Goal: Task Accomplishment & Management: Use online tool/utility

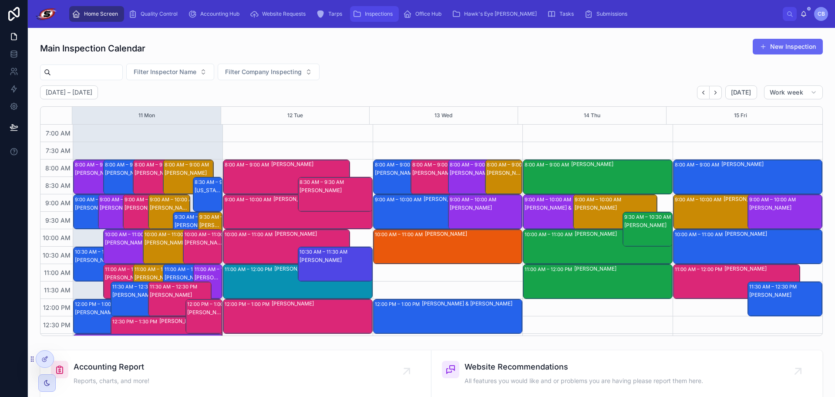
scroll to position [244, 0]
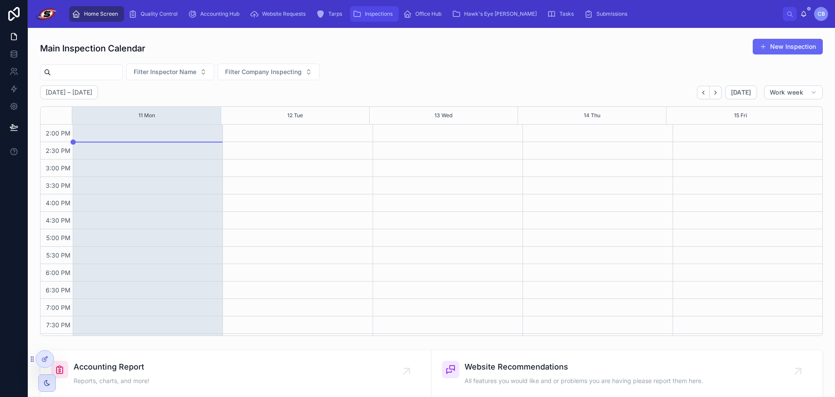
click at [356, 10] on icon "scrollable content" at bounding box center [357, 14] width 9 height 9
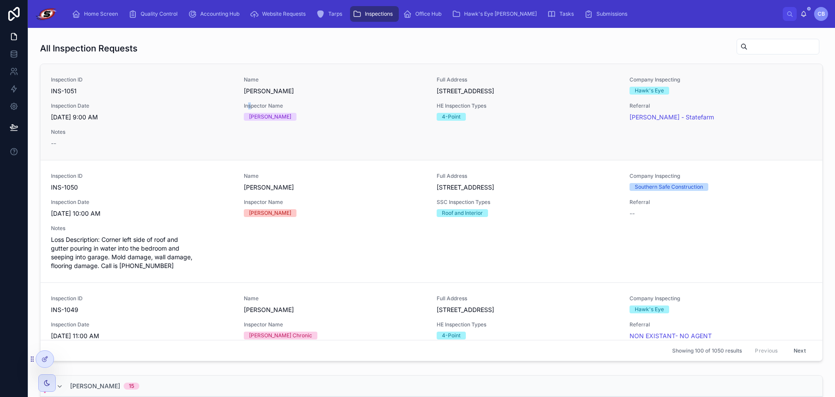
click at [247, 100] on div "Inspection ID INS-1051 Name [PERSON_NAME] Full Address [STREET_ADDRESS] Company…" at bounding box center [431, 111] width 761 height 71
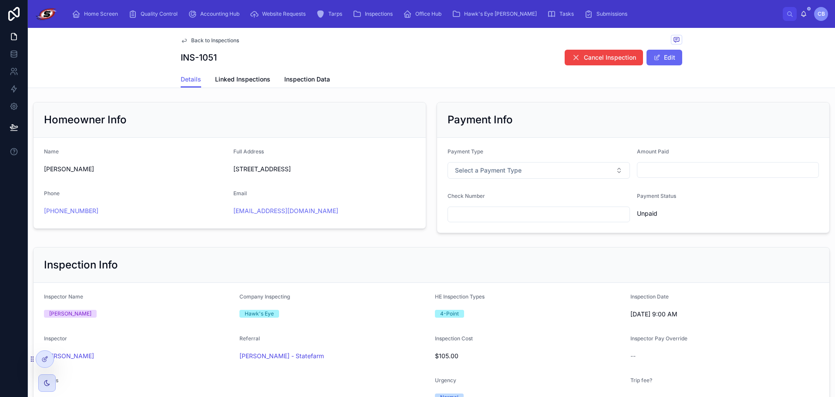
click at [533, 69] on div "Back to Inspections INS-1051 Cancel Inspection Edit" at bounding box center [432, 49] width 502 height 43
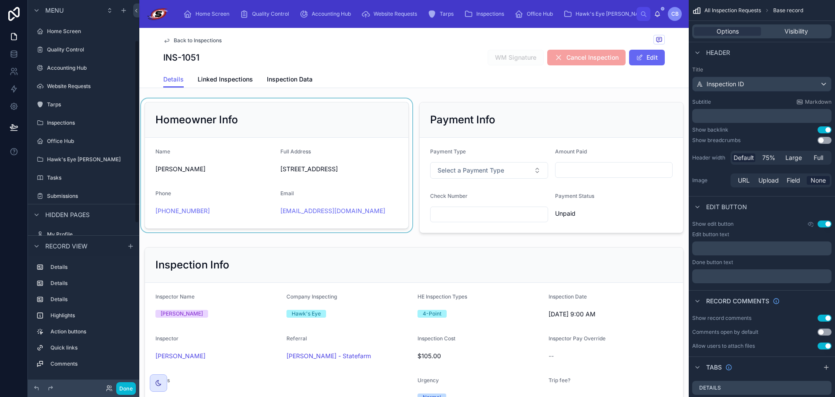
scroll to position [85, 0]
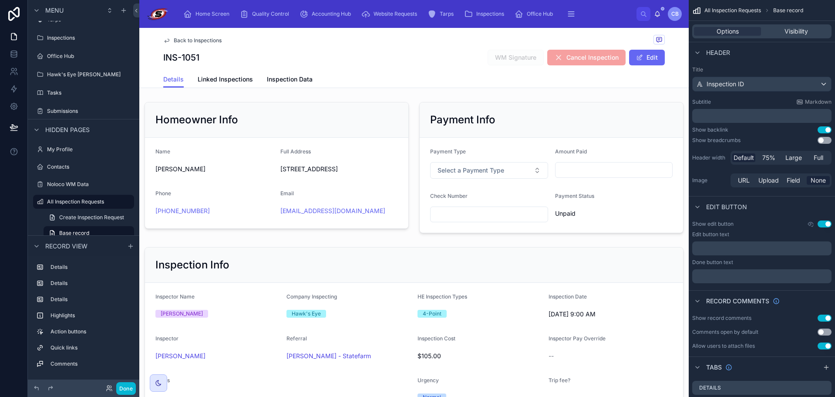
click at [482, 67] on div "Back to Inspections INS-1051 WM Signature Cancel Inspection Edit" at bounding box center [414, 49] width 502 height 43
click at [468, 44] on div "Back to Inspections" at bounding box center [414, 40] width 502 height 11
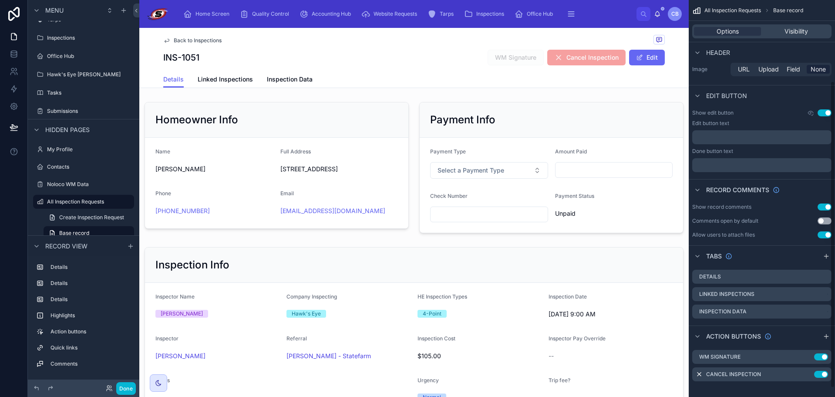
scroll to position [116, 0]
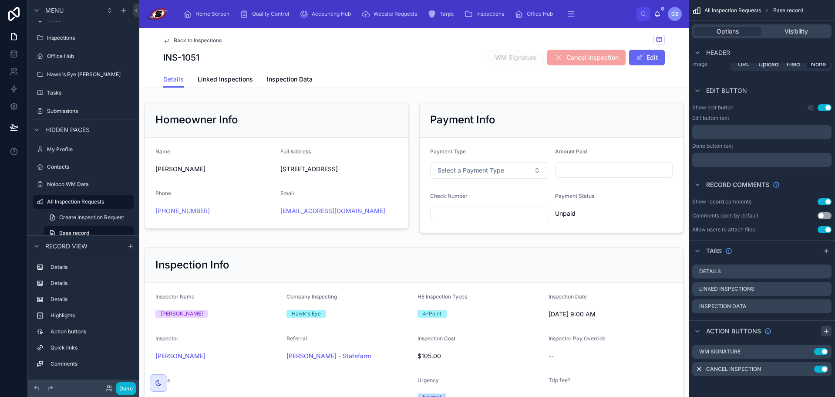
click at [823, 334] on icon "scrollable content" at bounding box center [826, 330] width 7 height 7
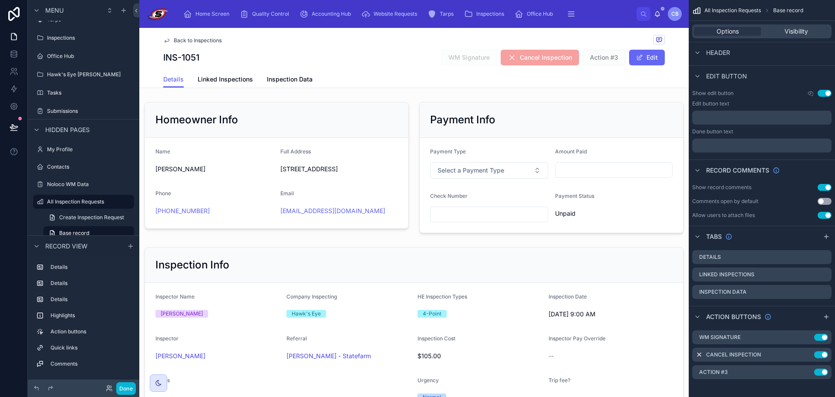
scroll to position [134, 0]
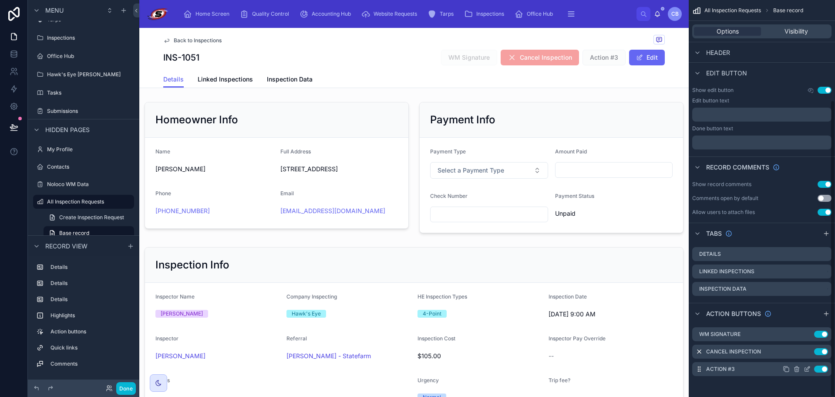
click at [808, 368] on icon "scrollable content" at bounding box center [807, 368] width 7 height 7
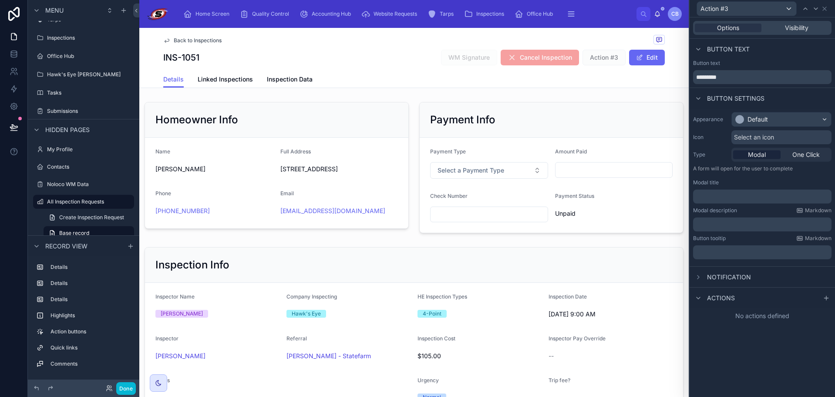
click at [762, 84] on div "Button text *********" at bounding box center [762, 74] width 145 height 28
click at [761, 80] on input "*********" at bounding box center [762, 77] width 138 height 14
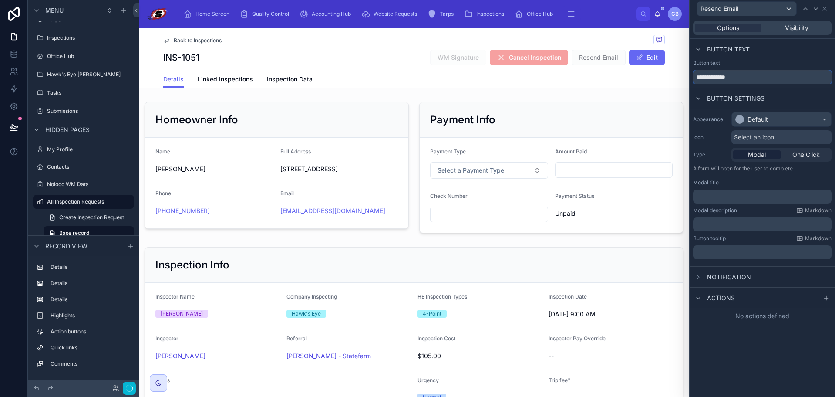
type input "******"
type input "**********"
click at [769, 121] on div "Default" at bounding box center [781, 119] width 99 height 14
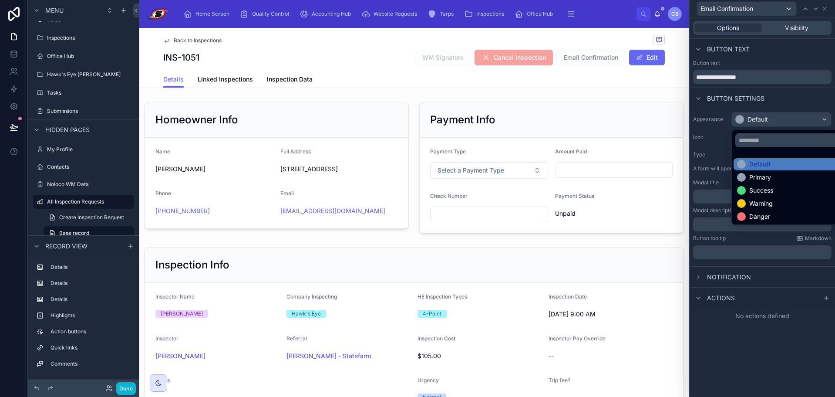
click at [781, 166] on div "Default" at bounding box center [791, 164] width 109 height 9
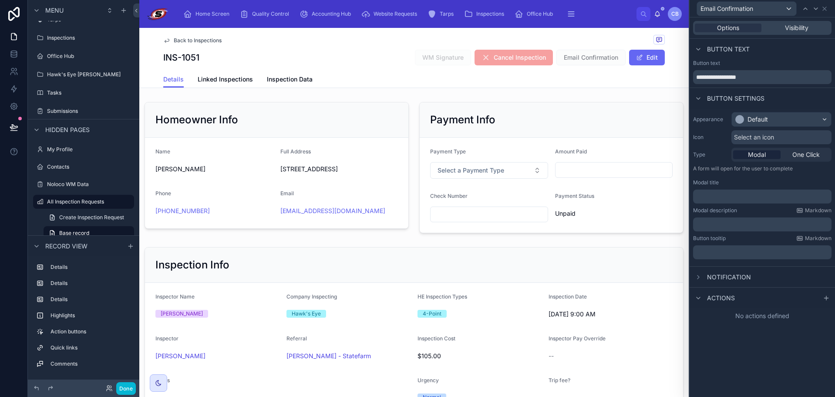
click at [793, 100] on div "Button settings" at bounding box center [762, 98] width 145 height 21
click at [772, 138] on span "Select an icon" at bounding box center [754, 137] width 40 height 9
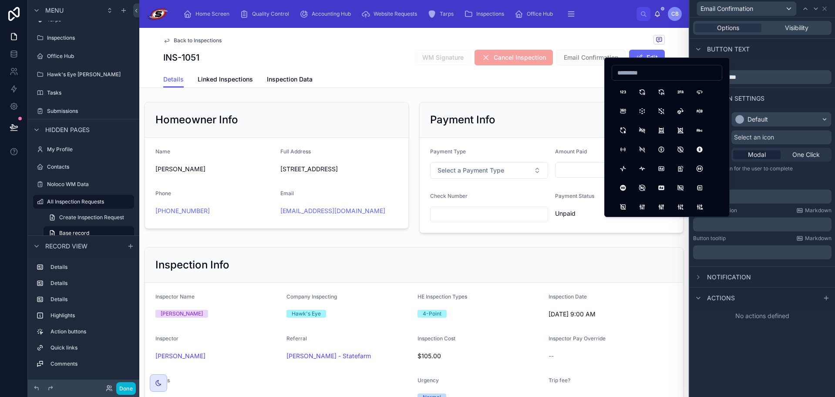
click at [709, 73] on input at bounding box center [667, 73] width 110 height 12
type input "*****"
click at [619, 131] on button "MailFast" at bounding box center [623, 130] width 16 height 16
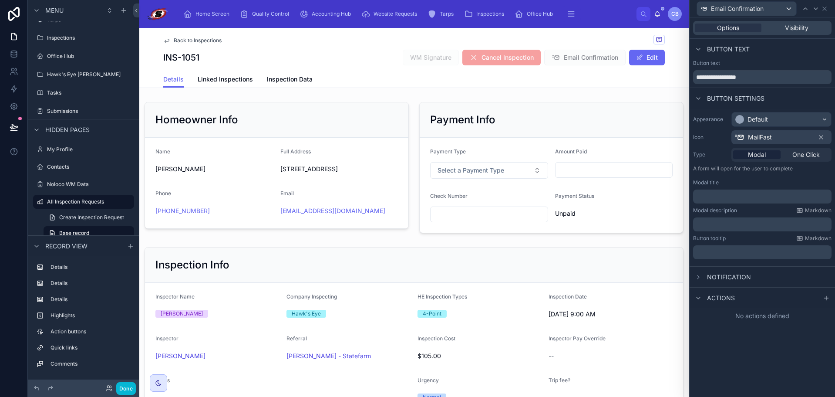
click at [791, 60] on div "Button text" at bounding box center [762, 63] width 138 height 7
click at [727, 295] on span "Actions" at bounding box center [721, 297] width 28 height 9
click at [755, 298] on div "Actions" at bounding box center [762, 297] width 145 height 21
drag, startPoint x: 819, startPoint y: 295, endPoint x: 746, endPoint y: 295, distance: 73.6
click at [819, 296] on div "Actions" at bounding box center [762, 297] width 145 height 21
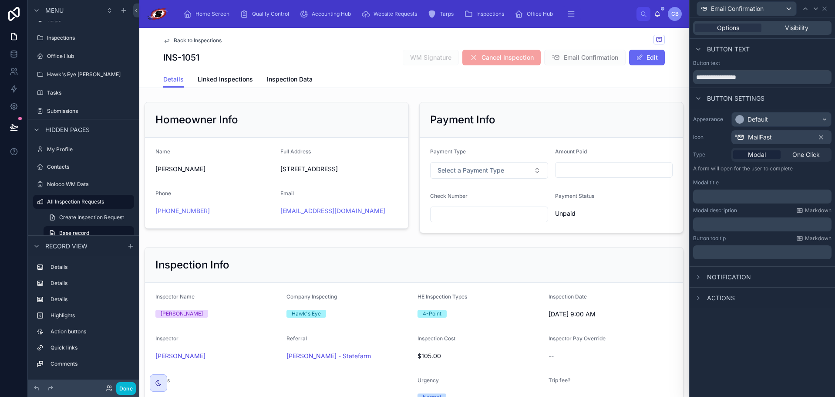
click at [724, 295] on span "Actions" at bounding box center [721, 297] width 28 height 9
drag, startPoint x: 797, startPoint y: 148, endPoint x: 797, endPoint y: 152, distance: 4.8
click at [797, 148] on div "Modal One Click" at bounding box center [781, 155] width 100 height 14
click at [797, 154] on span "One Click" at bounding box center [805, 154] width 27 height 9
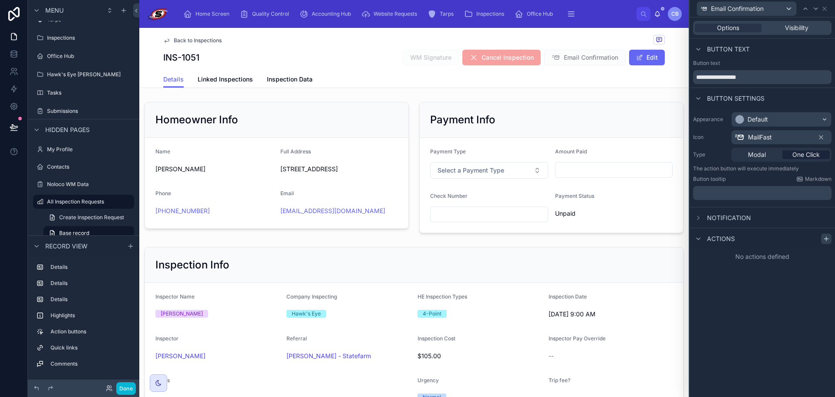
click at [826, 236] on icon at bounding box center [826, 238] width 7 height 7
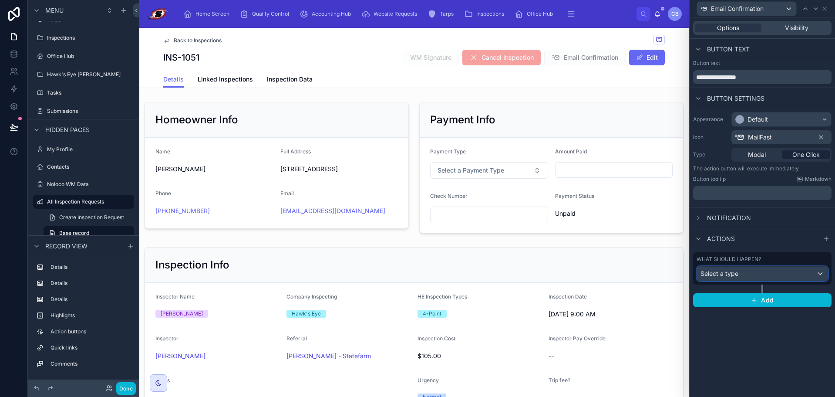
click at [759, 273] on div "Select a type" at bounding box center [762, 273] width 131 height 14
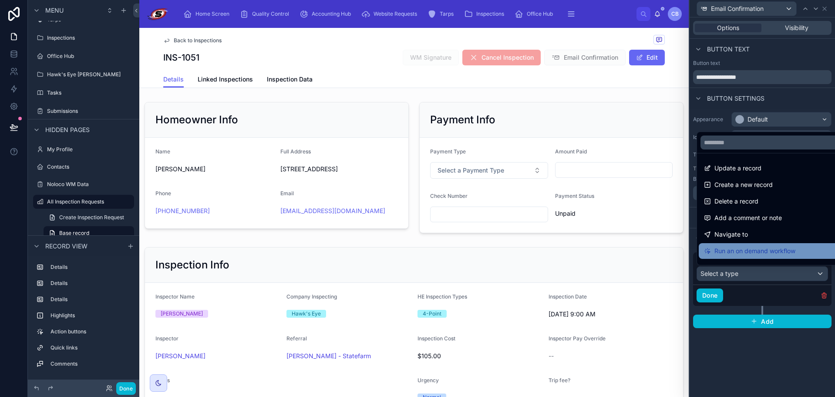
click at [742, 251] on span "Run an on demand workflow" at bounding box center [754, 251] width 81 height 10
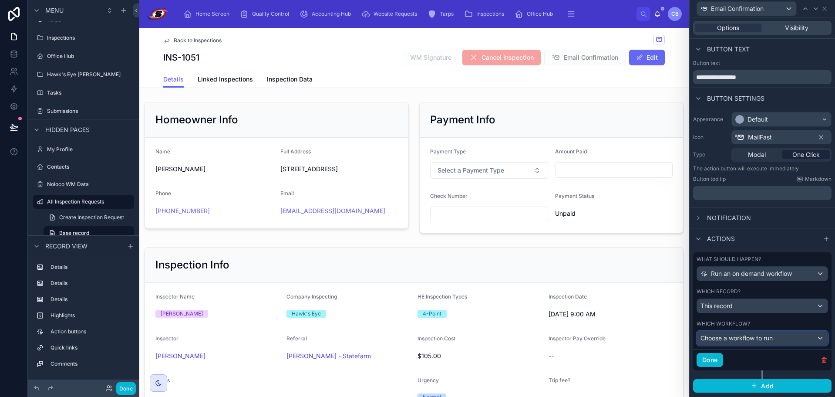
click at [766, 341] on span "Choose a workflow to run" at bounding box center [736, 337] width 72 height 7
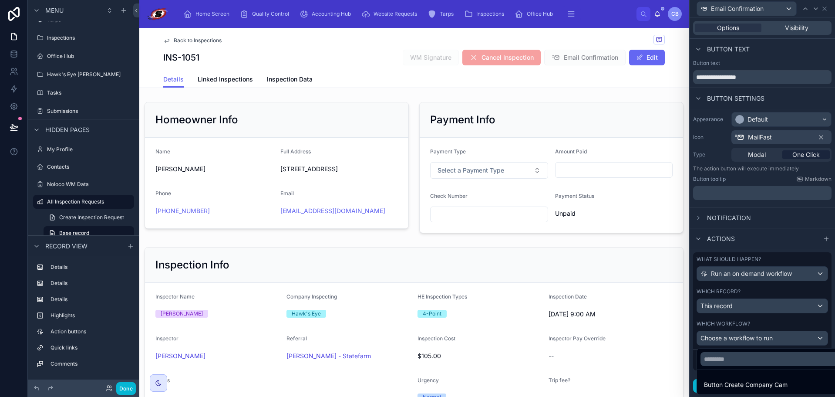
click at [763, 243] on div at bounding box center [762, 198] width 145 height 397
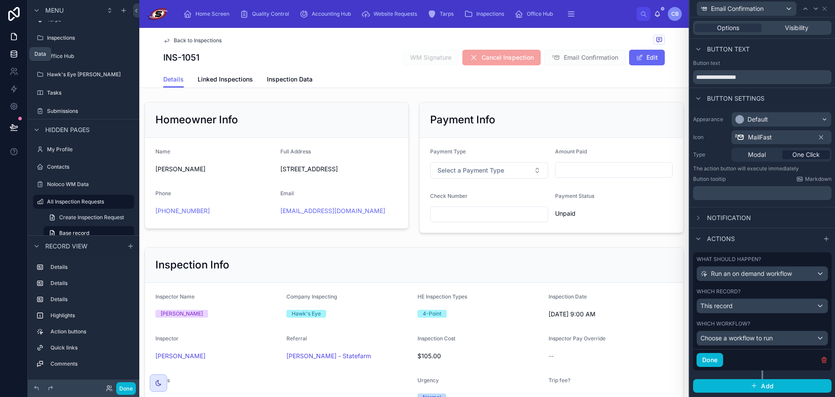
click at [10, 56] on icon at bounding box center [14, 54] width 9 height 9
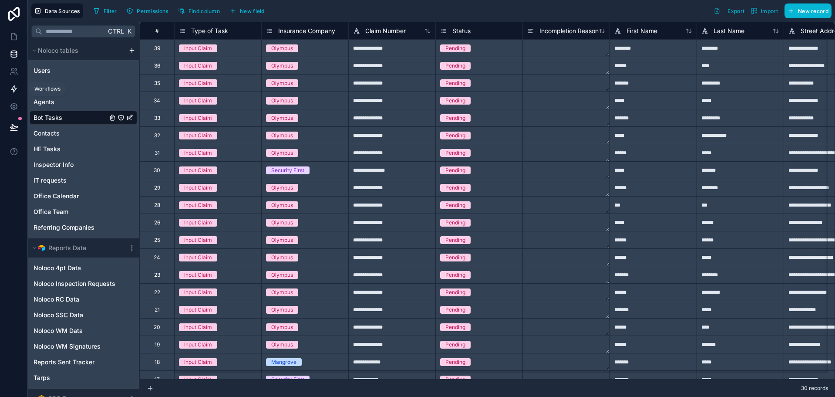
click at [20, 85] on link at bounding box center [13, 88] width 27 height 17
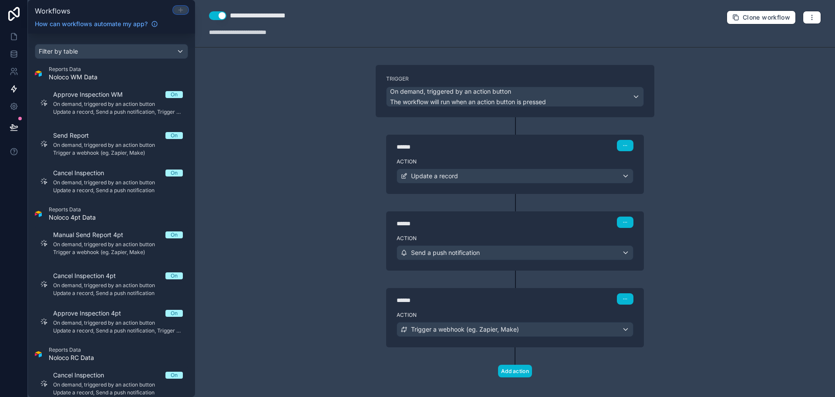
click at [181, 11] on icon at bounding box center [180, 10] width 7 height 7
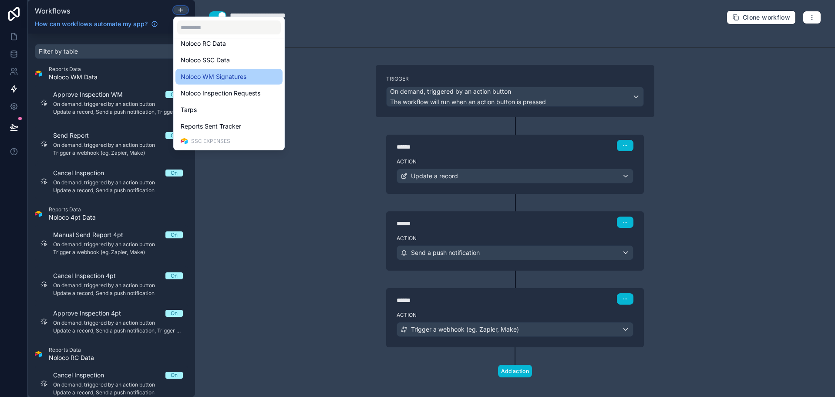
scroll to position [261, 0]
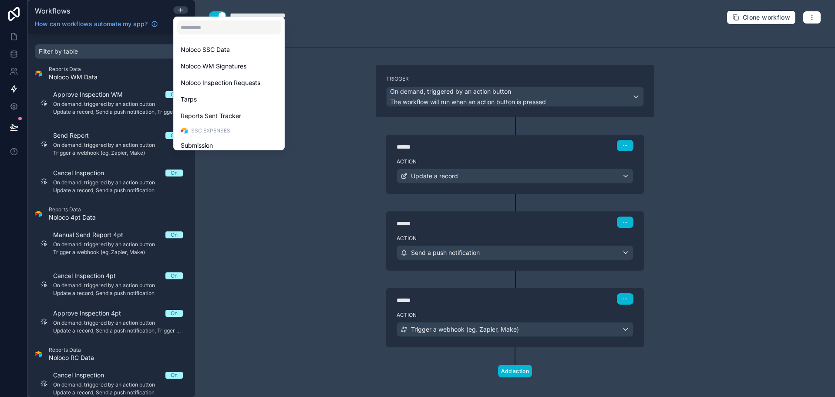
click at [373, 27] on div at bounding box center [417, 198] width 835 height 397
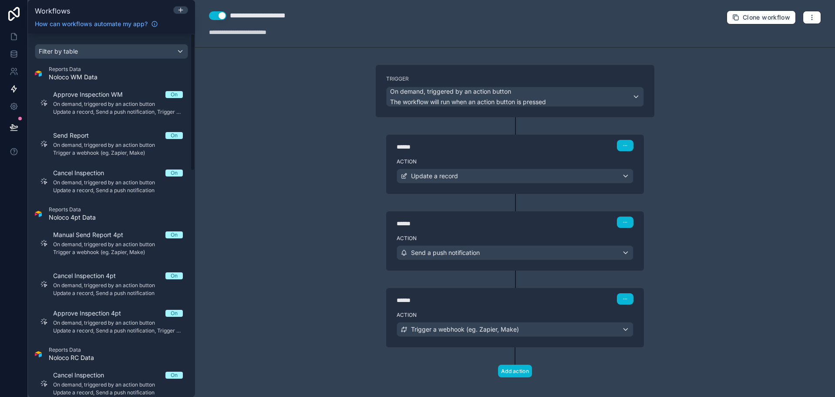
click at [185, 14] on div at bounding box center [180, 11] width 15 height 10
click at [183, 13] on icon at bounding box center [180, 10] width 7 height 7
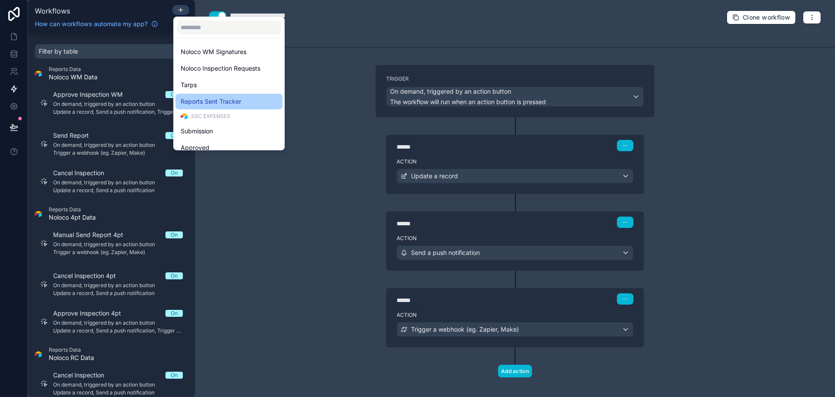
scroll to position [305, 0]
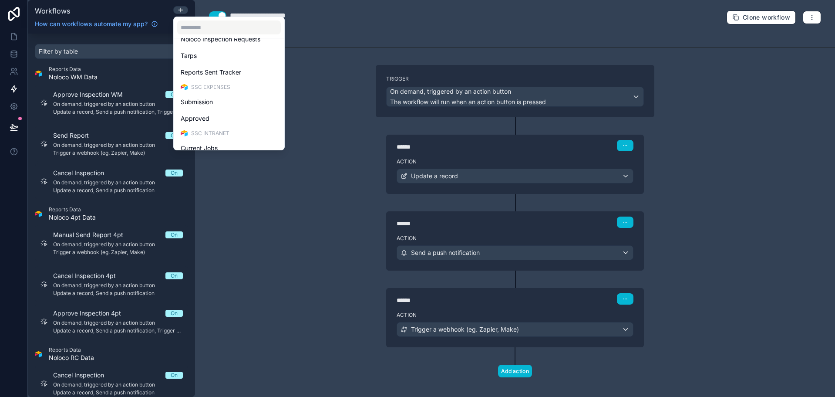
click at [379, 20] on div at bounding box center [417, 198] width 835 height 397
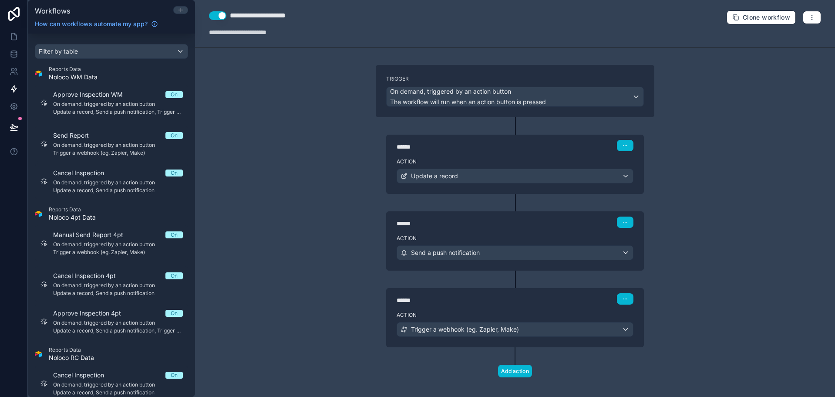
drag, startPoint x: 189, startPoint y: 18, endPoint x: 181, endPoint y: 8, distance: 12.7
click at [189, 15] on div "Workflows How can workflows automate my app?" at bounding box center [111, 17] width 167 height 34
click at [180, 9] on icon at bounding box center [180, 10] width 7 height 7
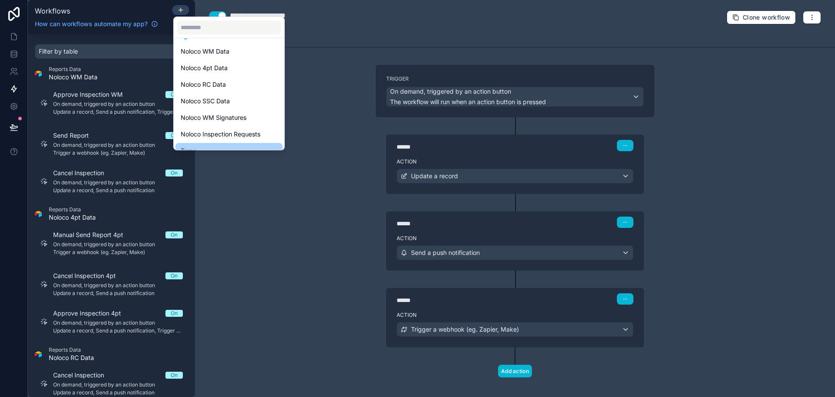
scroll to position [218, 0]
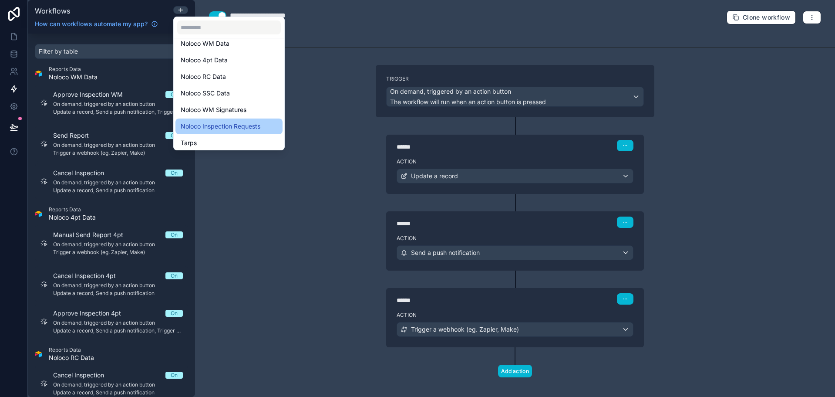
click at [243, 126] on span "Noloco Inspection Requests" at bounding box center [221, 126] width 80 height 10
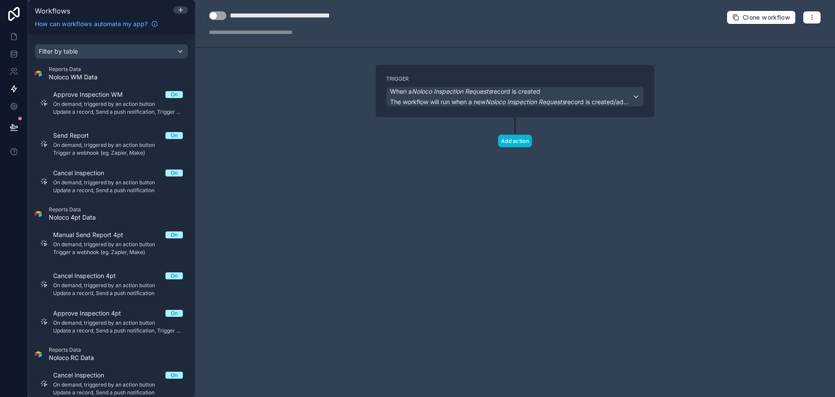
click at [324, 17] on div "**********" at bounding box center [301, 15] width 142 height 10
type div "**********"
click at [391, 34] on div "**********" at bounding box center [515, 23] width 640 height 47
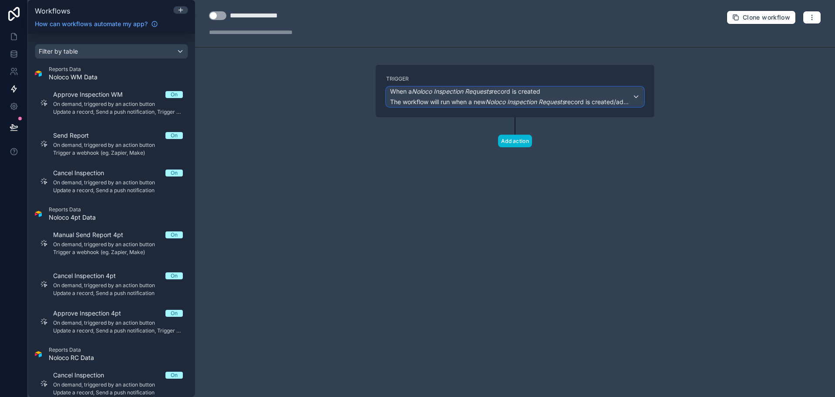
click at [448, 96] on div "When a Noloco Inspection Requests record is created The workflow will run when …" at bounding box center [511, 96] width 242 height 19
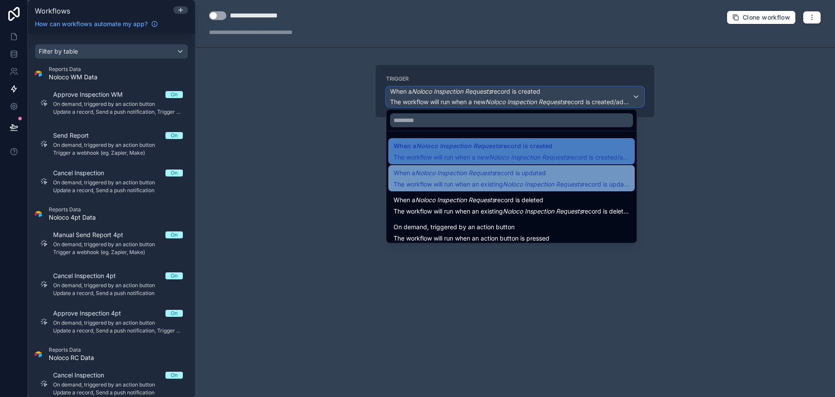
scroll to position [31, 0]
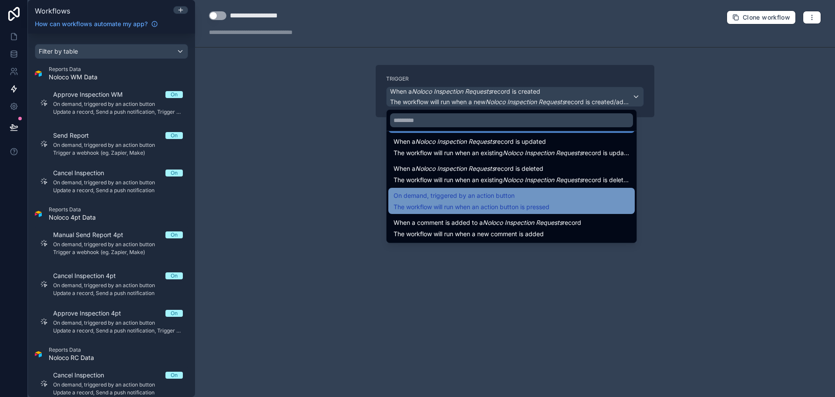
click at [468, 205] on span "The workflow will run when an action button is pressed" at bounding box center [472, 206] width 156 height 7
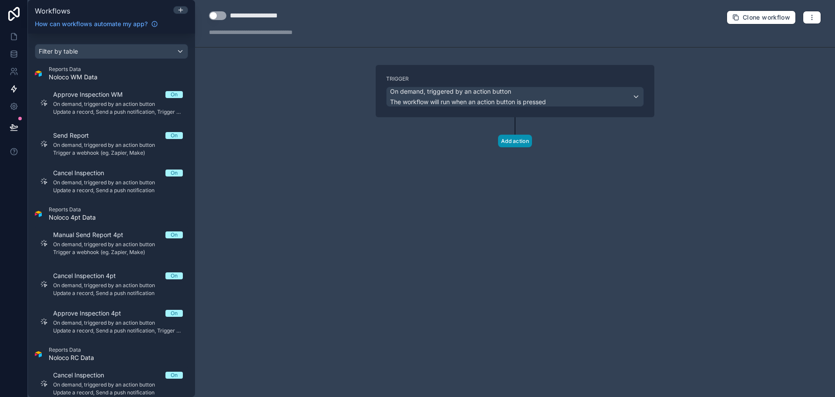
click at [523, 142] on button "Add action" at bounding box center [515, 141] width 34 height 13
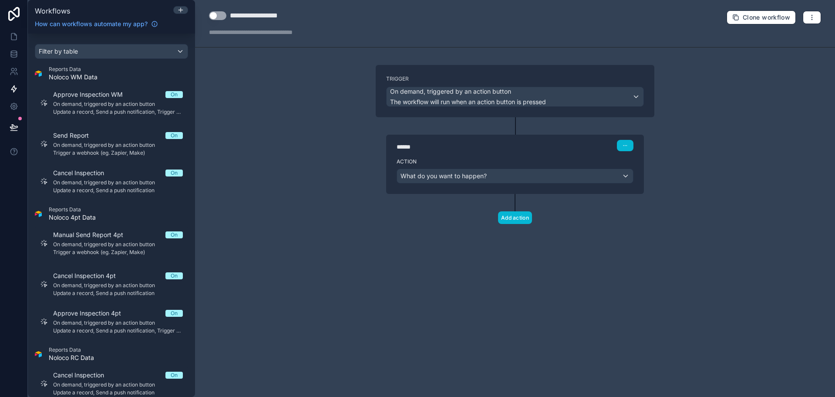
click at [484, 186] on div "Action What do you want to happen?" at bounding box center [515, 174] width 258 height 39
click at [482, 179] on span "What do you want to happen?" at bounding box center [444, 175] width 86 height 7
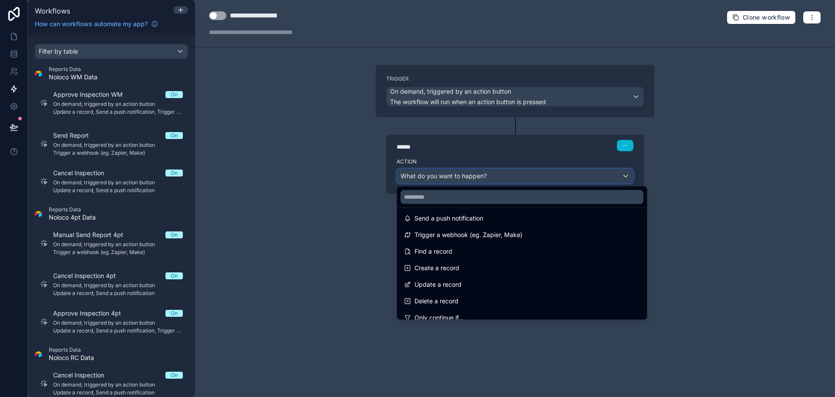
scroll to position [0, 0]
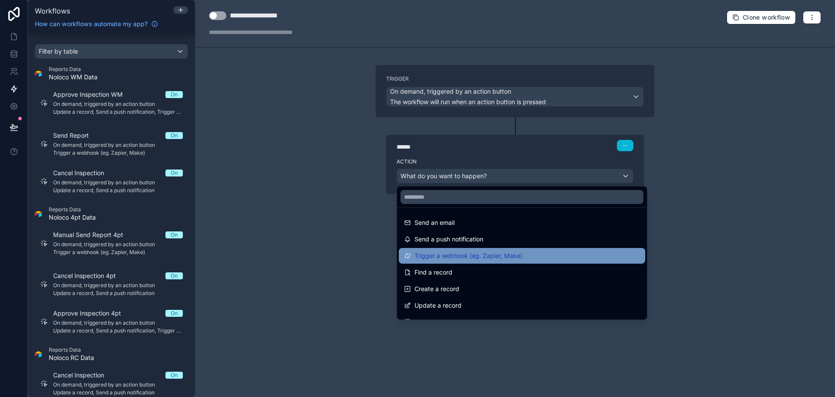
click at [465, 257] on span "Trigger a webhook (eg. Zapier, Make)" at bounding box center [468, 255] width 108 height 10
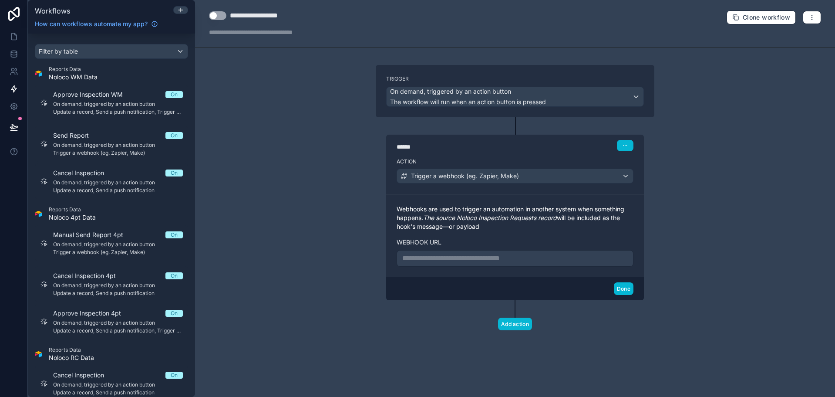
click at [549, 259] on p "**********" at bounding box center [515, 258] width 226 height 10
click at [12, 40] on icon at bounding box center [13, 37] width 5 height 7
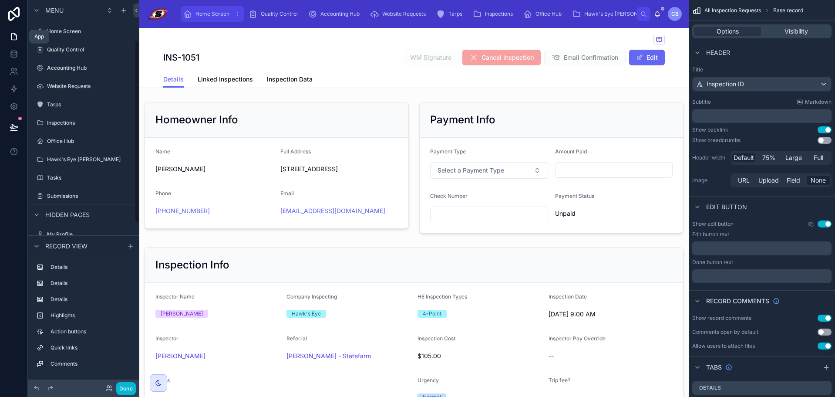
scroll to position [85, 0]
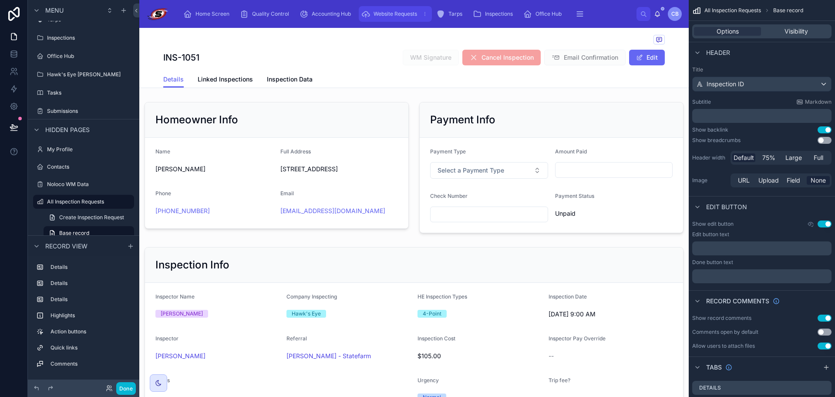
click at [400, 17] on span "Website Requests" at bounding box center [396, 13] width 44 height 7
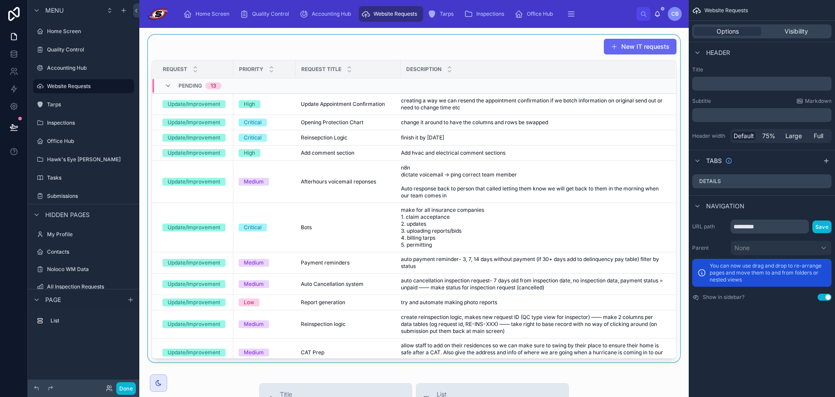
click at [363, 102] on div at bounding box center [413, 198] width 535 height 327
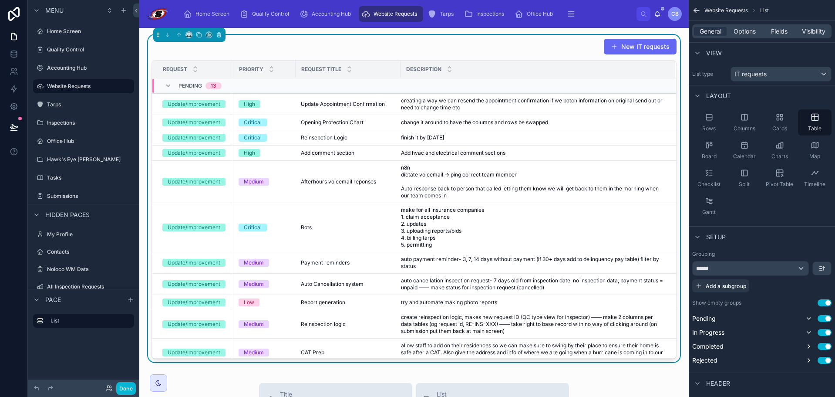
click at [363, 102] on span "Update Appointment Confirmation" at bounding box center [343, 104] width 84 height 7
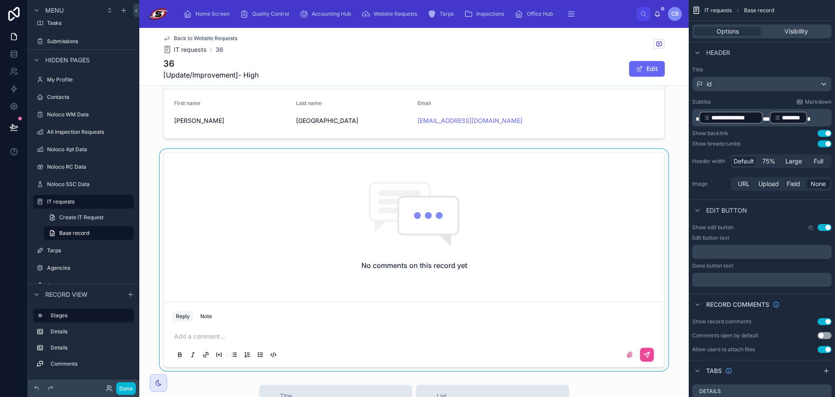
scroll to position [218, 0]
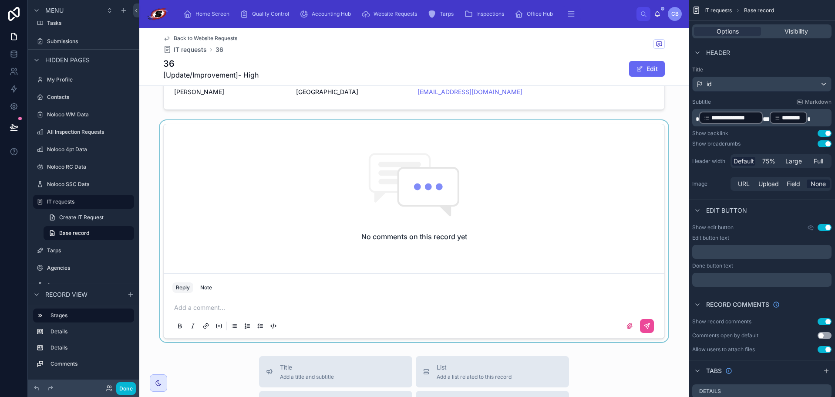
click at [308, 308] on div at bounding box center [413, 231] width 549 height 222
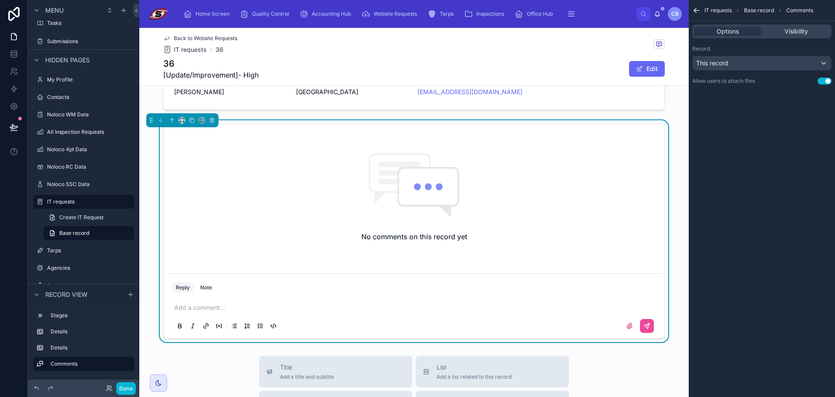
click at [277, 310] on p at bounding box center [415, 307] width 483 height 9
click at [650, 325] on button at bounding box center [647, 326] width 14 height 14
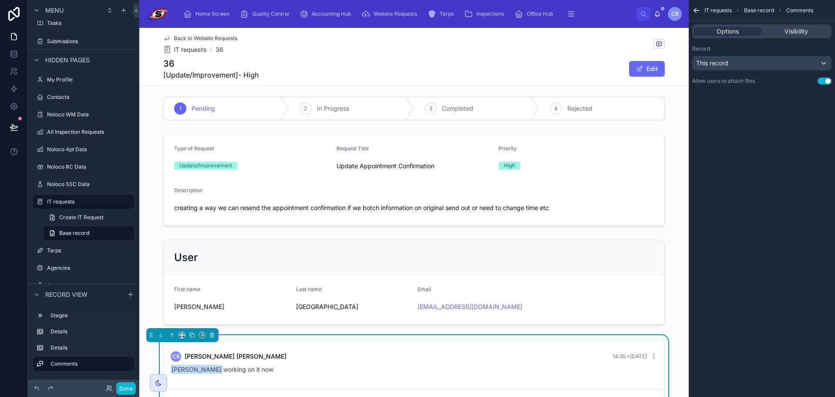
scroll to position [0, 0]
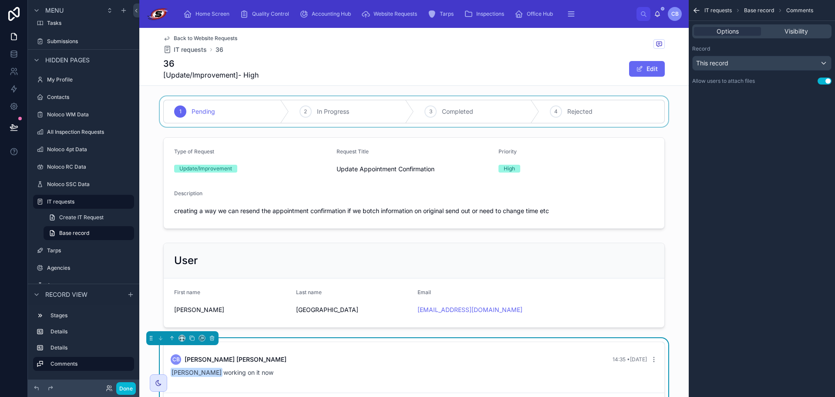
click at [345, 114] on div at bounding box center [413, 111] width 549 height 30
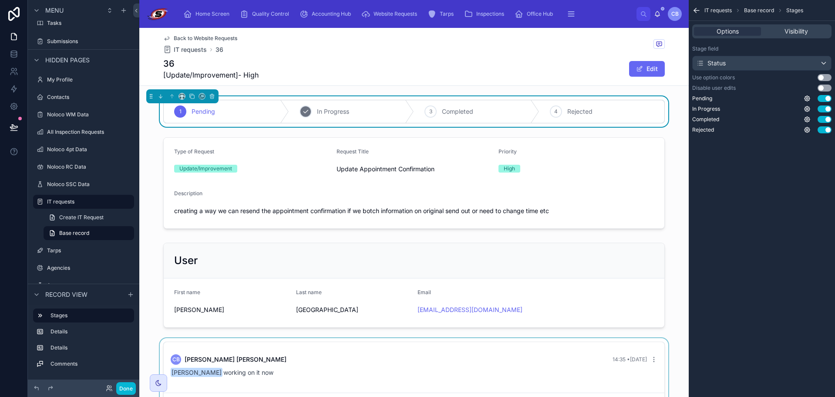
click at [317, 109] on span "In Progress" at bounding box center [333, 111] width 32 height 9
click at [330, 76] on div "36 [Update/Improvement]- High Edit" at bounding box center [414, 68] width 502 height 23
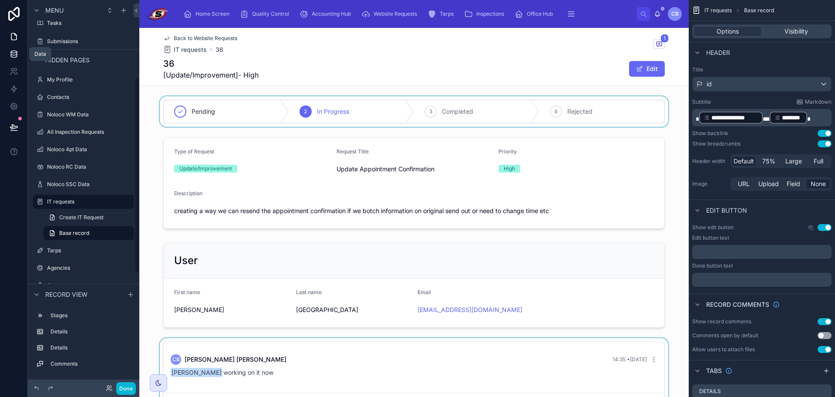
click at [13, 53] on icon at bounding box center [14, 52] width 6 height 2
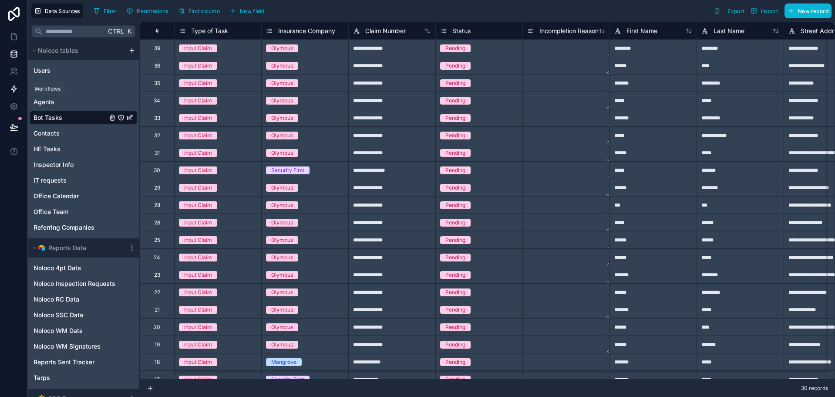
click at [17, 87] on icon at bounding box center [14, 88] width 9 height 9
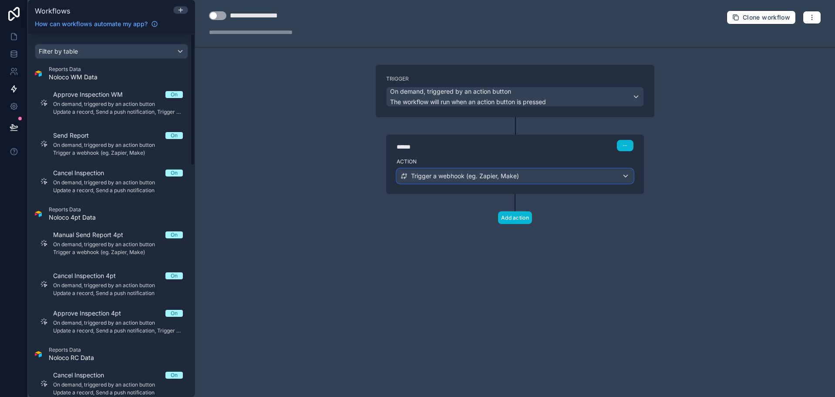
click at [483, 176] on span "Trigger a webhook (eg. Zapier, Make)" at bounding box center [465, 176] width 108 height 9
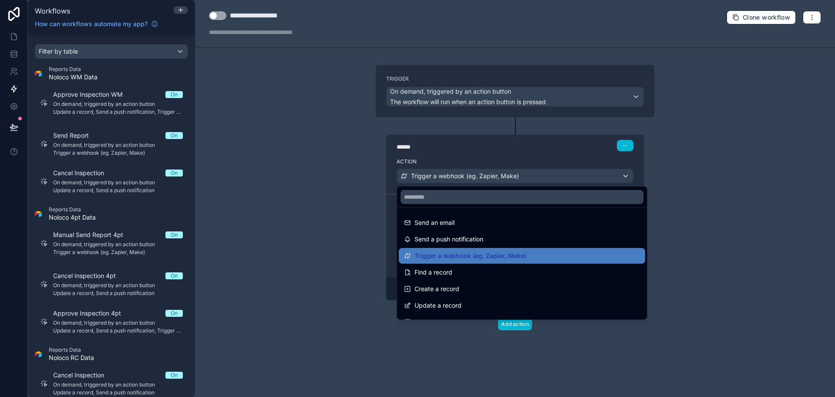
drag, startPoint x: 529, startPoint y: 144, endPoint x: 529, endPoint y: 152, distance: 8.3
click at [529, 145] on div at bounding box center [417, 198] width 835 height 397
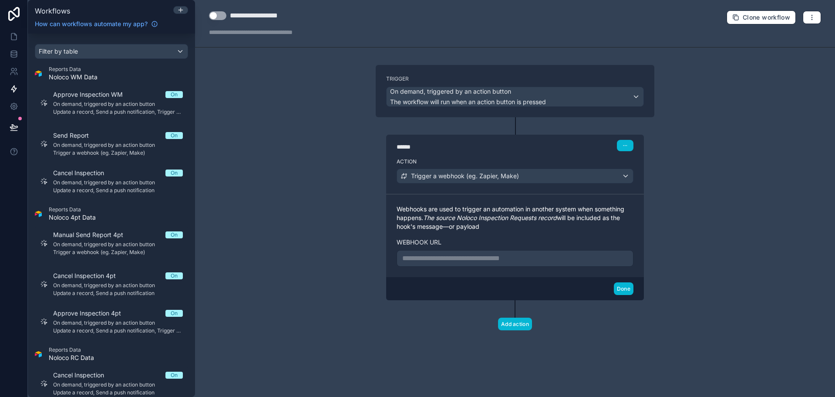
click at [507, 264] on div "**********" at bounding box center [515, 258] width 237 height 17
click at [509, 259] on p "**********" at bounding box center [515, 258] width 226 height 10
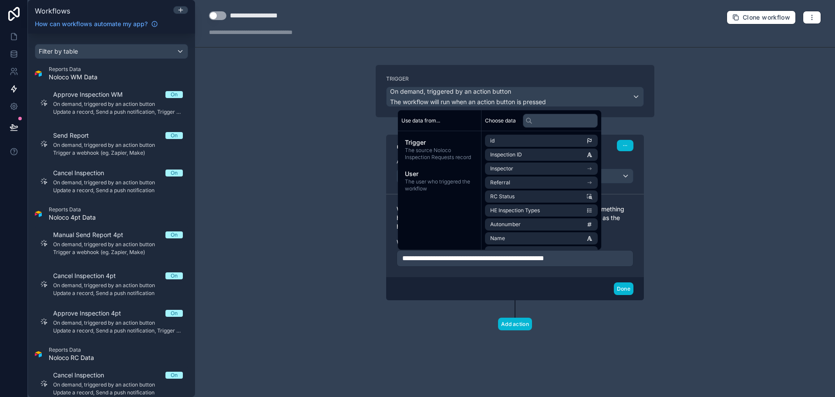
click at [630, 242] on label "Webhook url" at bounding box center [515, 242] width 237 height 9
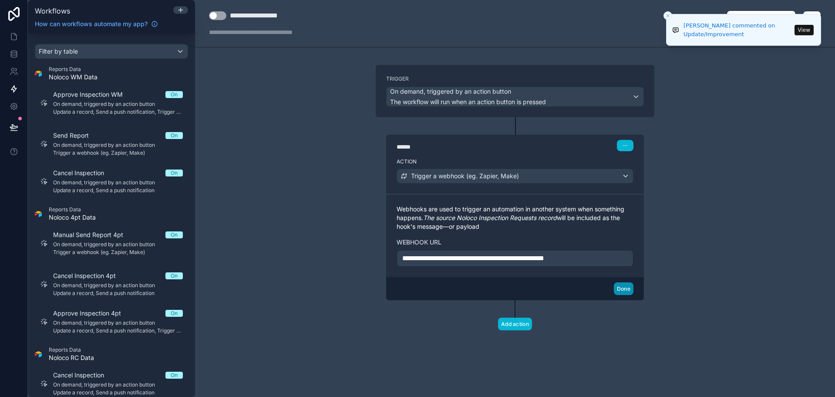
click at [622, 286] on button "Done" at bounding box center [624, 288] width 20 height 13
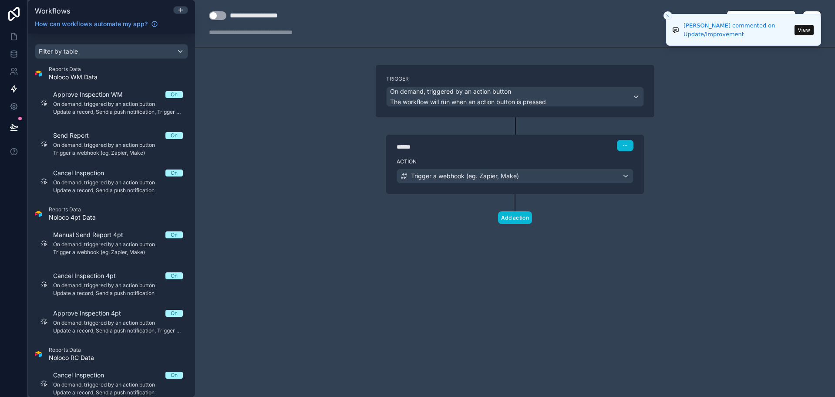
click at [218, 17] on button "Use setting" at bounding box center [217, 15] width 17 height 9
click at [242, 69] on div "**********" at bounding box center [515, 198] width 640 height 397
click at [15, 40] on icon at bounding box center [14, 36] width 9 height 9
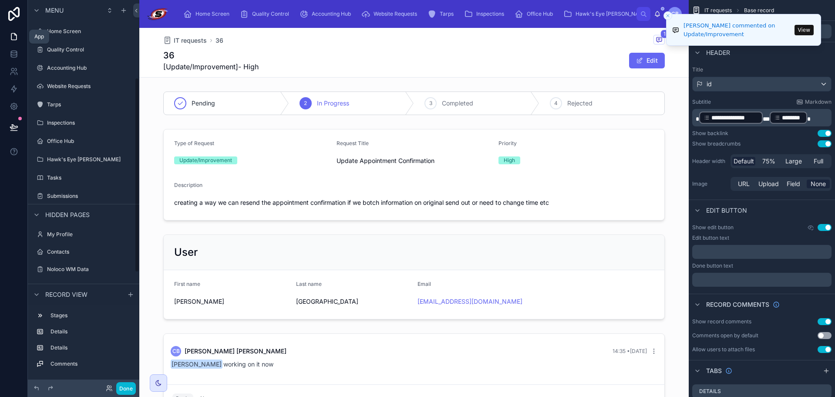
scroll to position [155, 0]
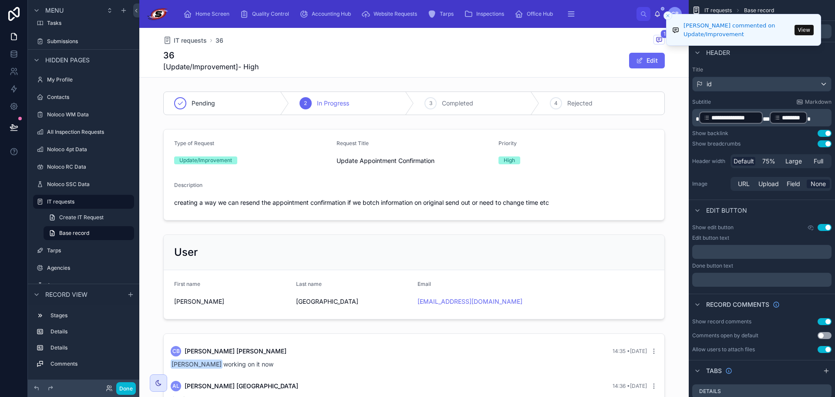
click at [553, 54] on div "36 [Update/Improvement]- High Edit" at bounding box center [414, 60] width 502 height 23
click at [216, 13] on span "Home Screen" at bounding box center [212, 13] width 34 height 7
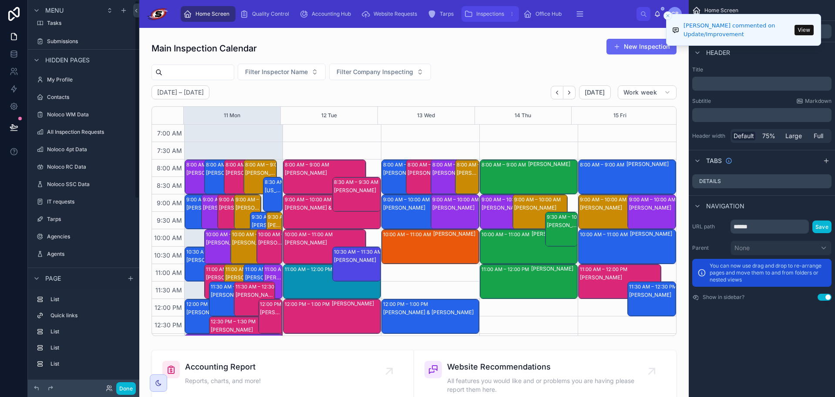
click at [484, 16] on span "Inspections" at bounding box center [490, 13] width 28 height 7
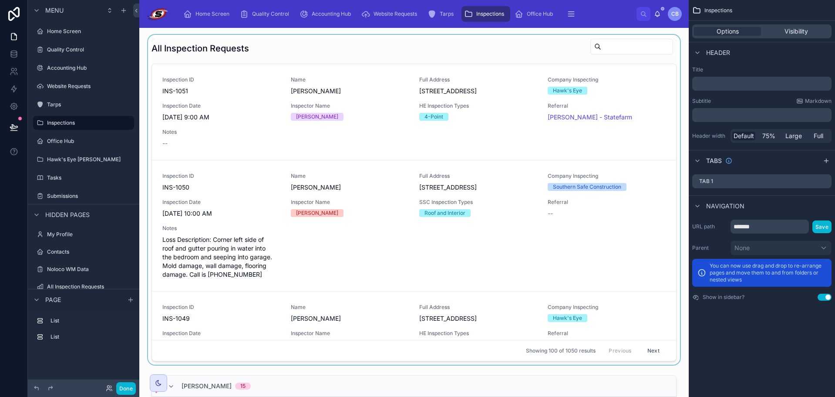
click at [394, 130] on div at bounding box center [413, 200] width 535 height 330
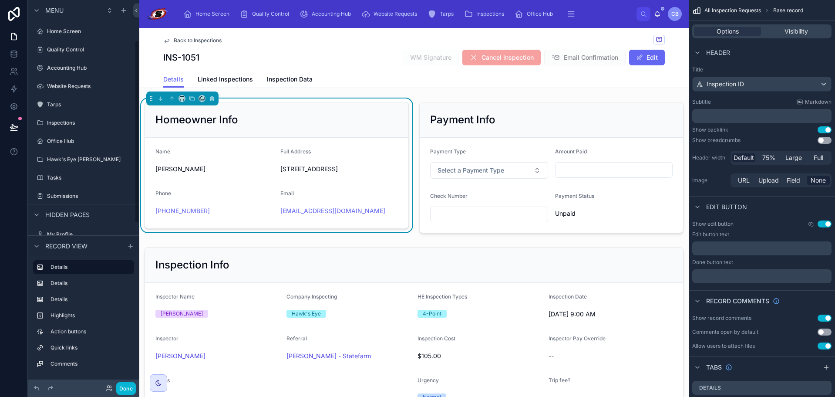
scroll to position [85, 0]
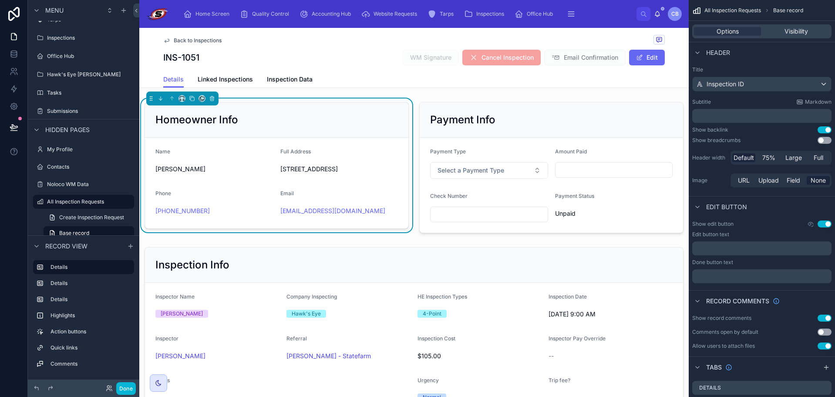
click at [570, 61] on span "Email Confirmation" at bounding box center [584, 58] width 81 height 9
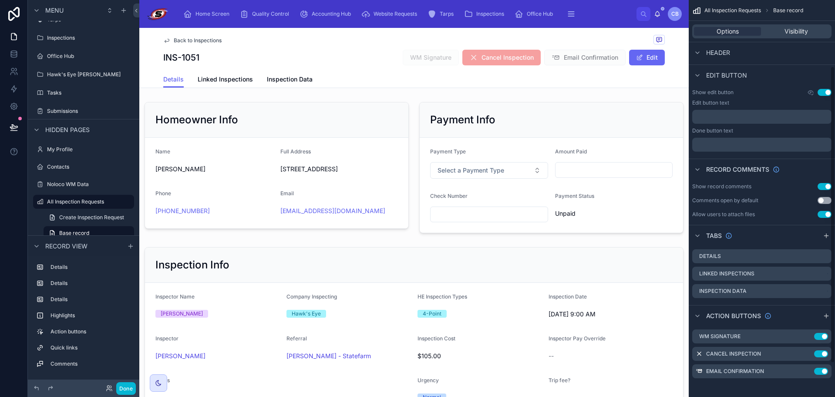
scroll to position [134, 0]
click at [808, 370] on icon "scrollable content" at bounding box center [807, 368] width 7 height 7
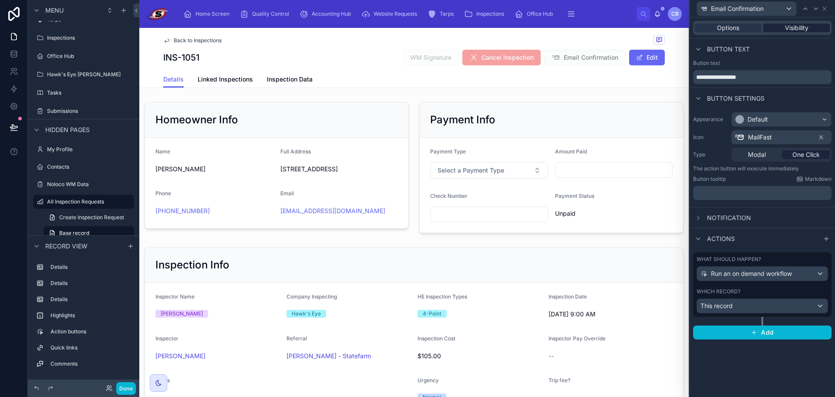
click at [811, 28] on div "Visibility" at bounding box center [796, 28] width 67 height 9
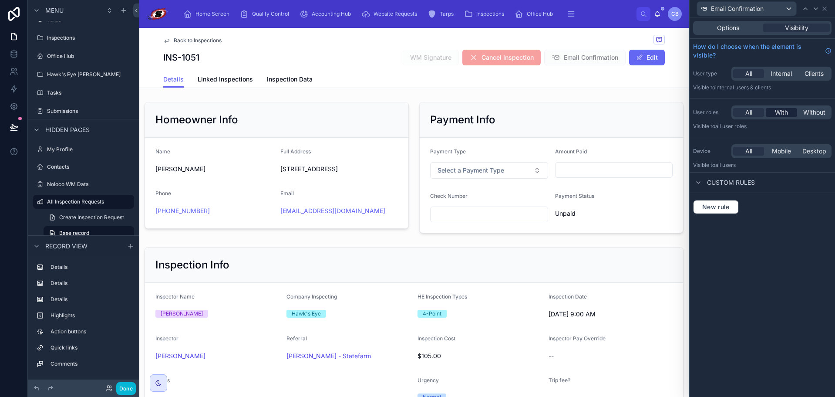
click at [783, 115] on span "With" at bounding box center [781, 112] width 13 height 9
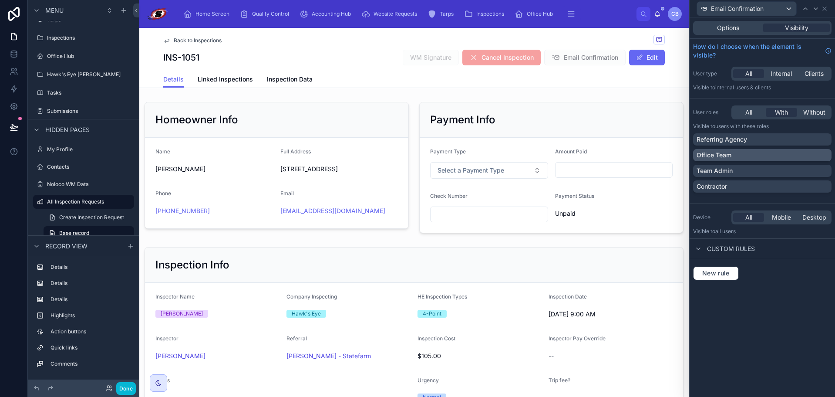
click at [773, 155] on div "Office Team" at bounding box center [762, 155] width 131 height 9
click at [772, 172] on div "Team Admin" at bounding box center [762, 170] width 131 height 9
click at [826, 9] on icon at bounding box center [824, 8] width 7 height 7
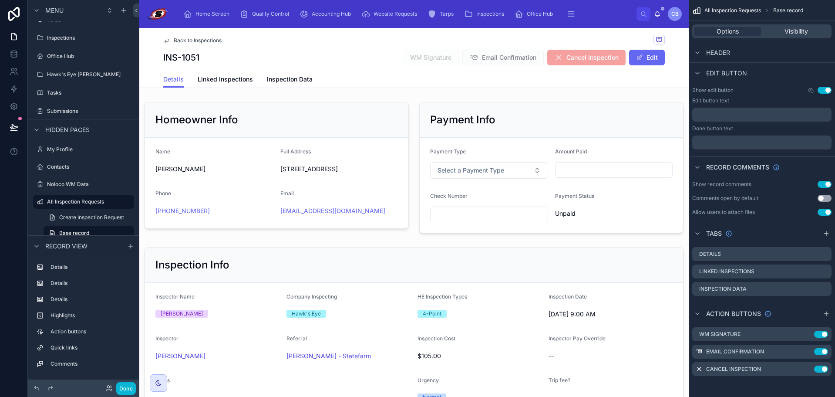
click at [794, 313] on div "Action buttons" at bounding box center [762, 313] width 146 height 21
click at [806, 350] on icon "scrollable content" at bounding box center [807, 352] width 4 height 4
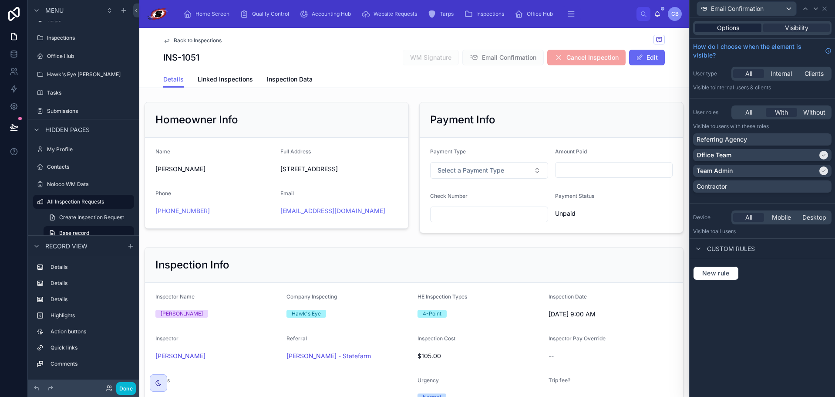
click at [740, 24] on div "Options" at bounding box center [728, 28] width 67 height 9
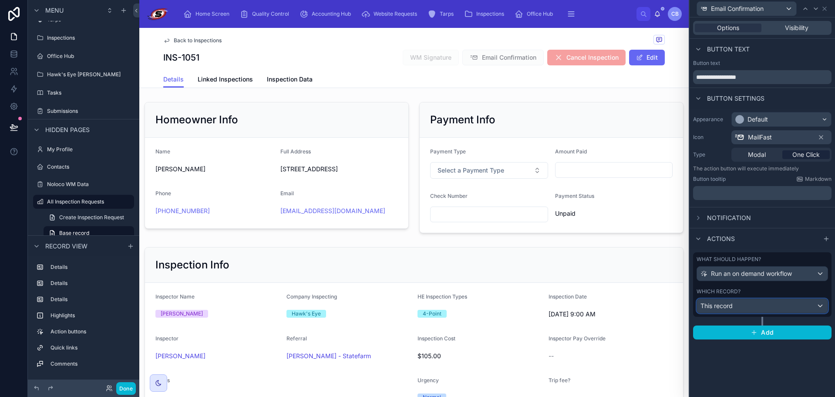
click at [753, 307] on div "This record" at bounding box center [762, 306] width 131 height 14
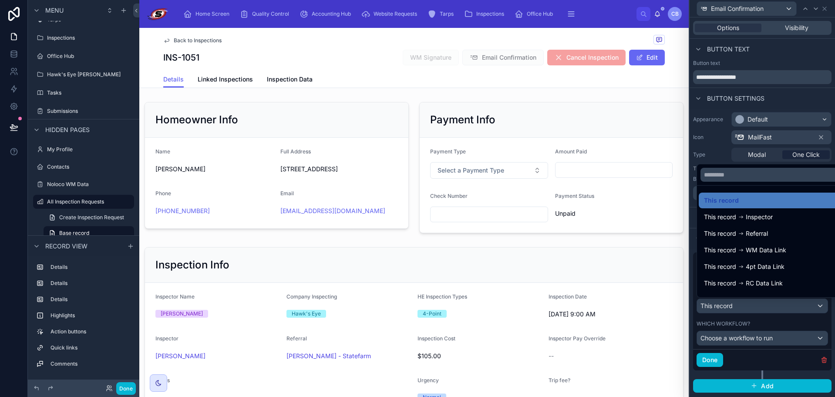
click at [726, 152] on div at bounding box center [762, 198] width 145 height 397
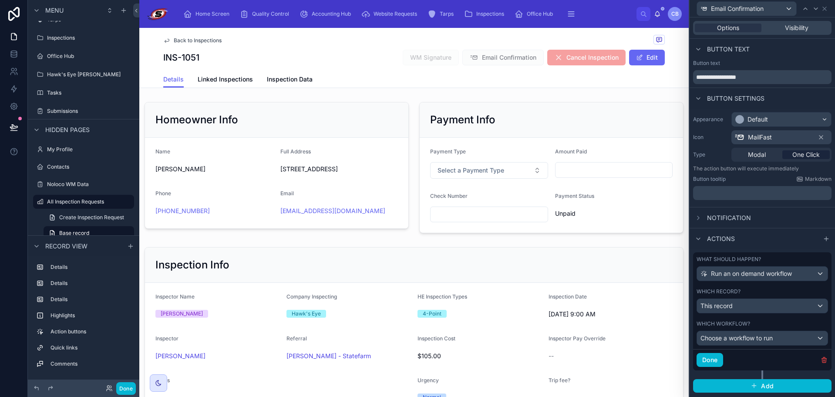
click at [759, 295] on div "Which record? This record" at bounding box center [762, 300] width 131 height 25
click at [754, 341] on span "Choose a workflow to run" at bounding box center [736, 337] width 72 height 7
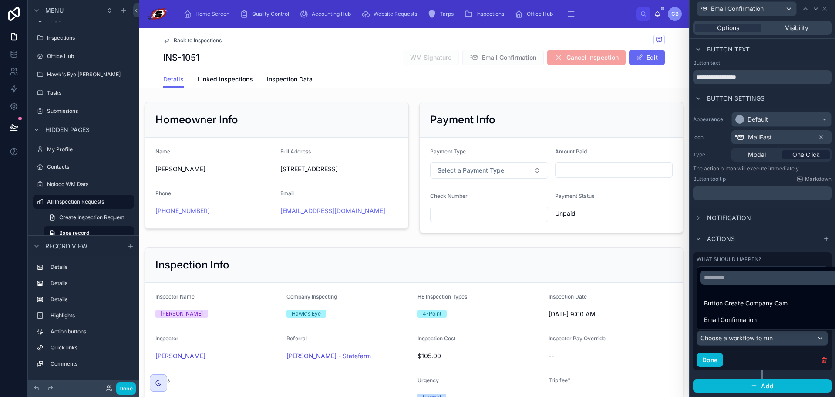
click at [745, 317] on span "Email Confirmation" at bounding box center [730, 319] width 53 height 10
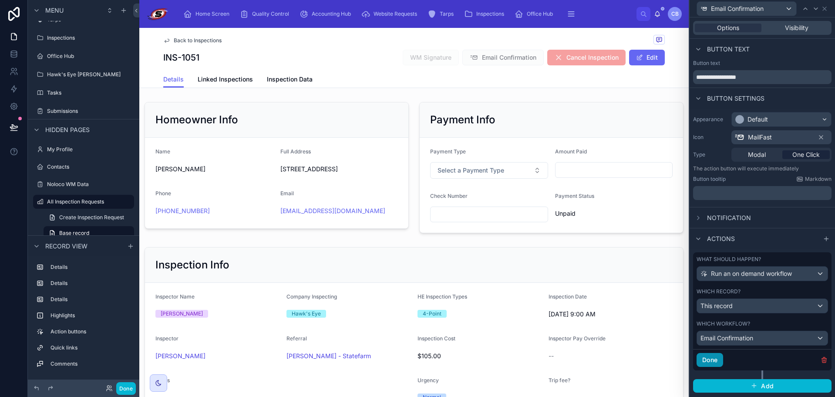
click at [707, 355] on button "Done" at bounding box center [710, 360] width 27 height 14
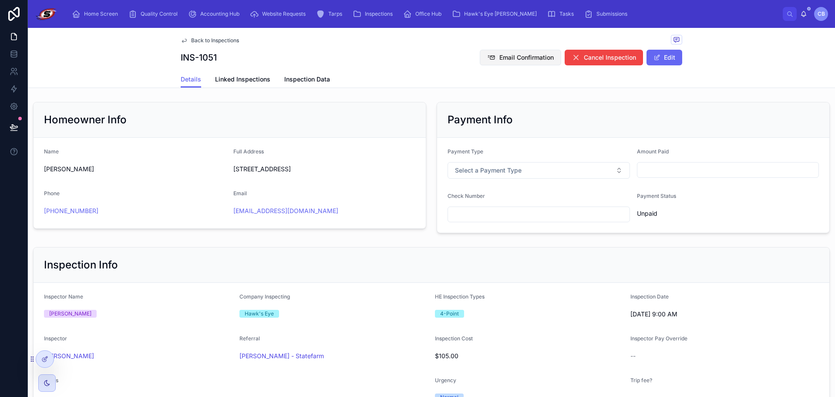
click at [492, 54] on button "Email Confirmation" at bounding box center [520, 58] width 81 height 16
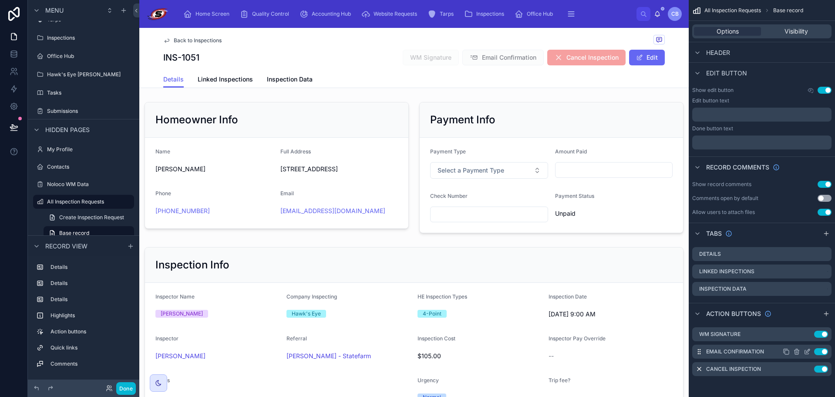
click at [805, 351] on icon "scrollable content" at bounding box center [807, 351] width 7 height 7
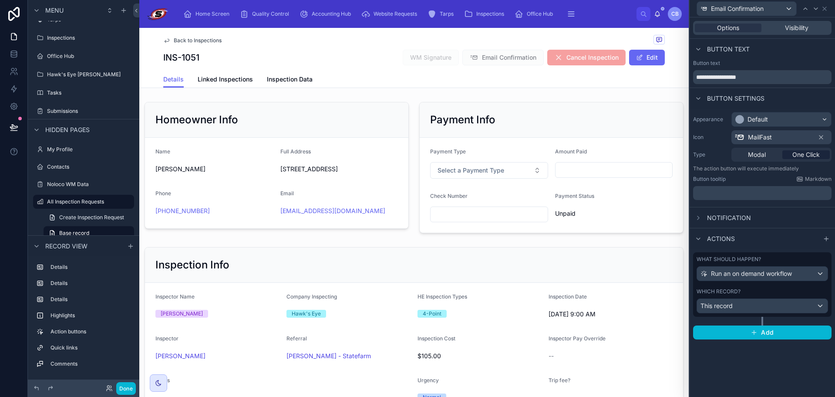
drag, startPoint x: 711, startPoint y: 208, endPoint x: 718, endPoint y: 214, distance: 9.5
click at [713, 209] on div "Notification" at bounding box center [762, 217] width 145 height 21
click at [717, 218] on span "Notification" at bounding box center [729, 217] width 44 height 9
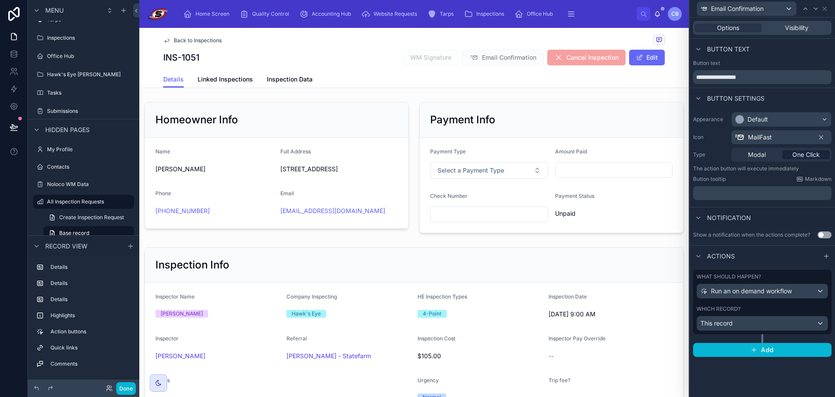
click at [822, 236] on button "Use setting" at bounding box center [825, 234] width 14 height 7
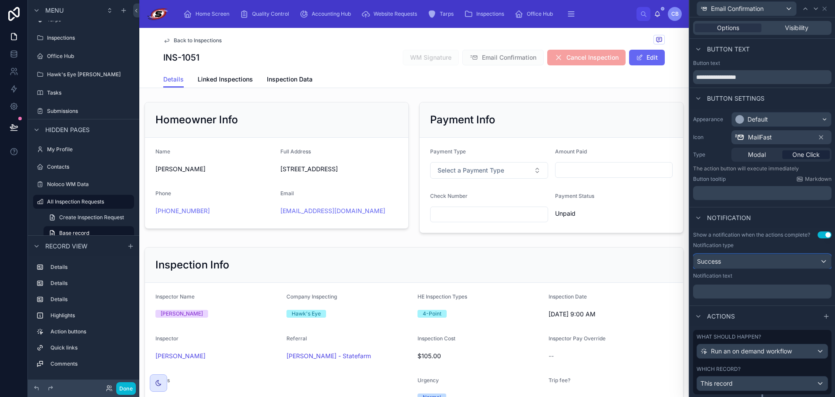
click at [801, 259] on div "Success" at bounding box center [763, 261] width 138 height 14
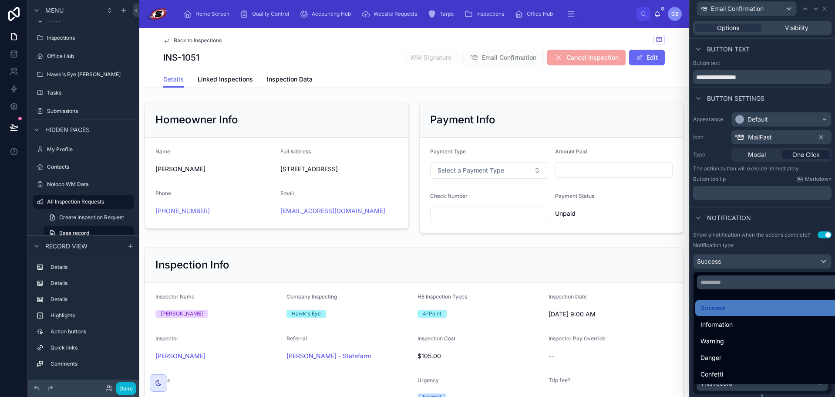
click at [801, 260] on div at bounding box center [762, 198] width 145 height 397
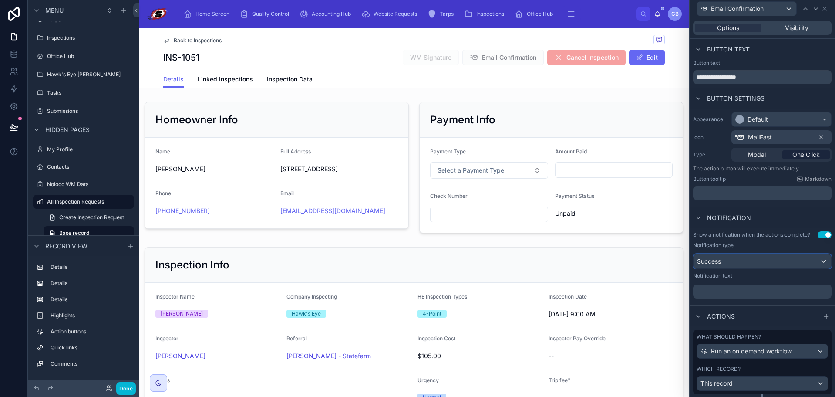
click at [803, 257] on div "Success" at bounding box center [763, 261] width 138 height 14
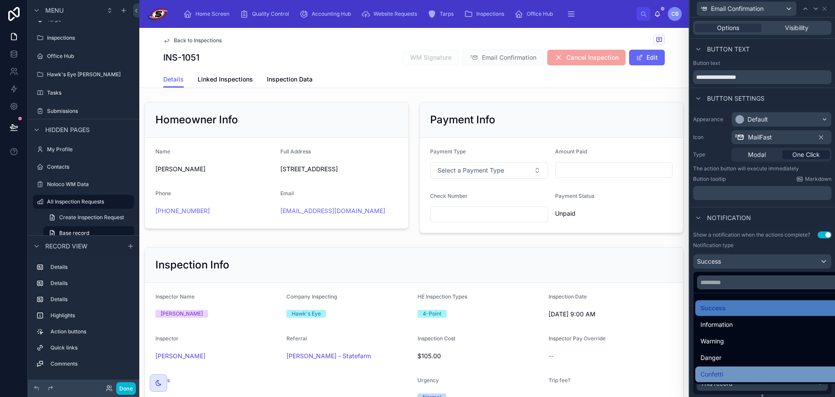
click at [724, 370] on div "Confetti" at bounding box center [768, 374] width 137 height 10
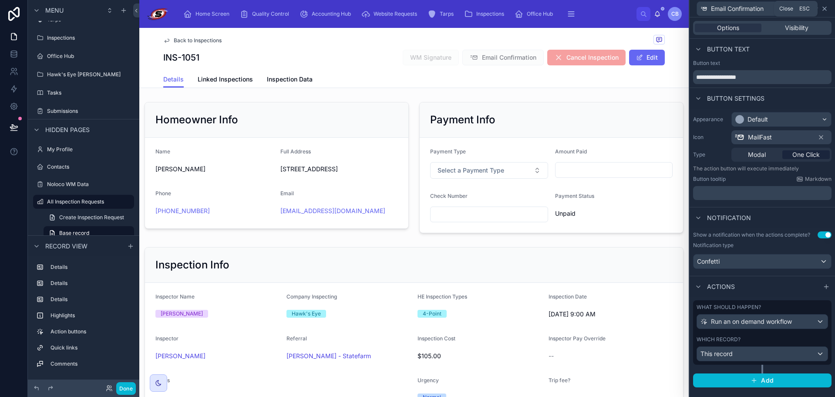
click at [824, 10] on icon at bounding box center [824, 8] width 7 height 7
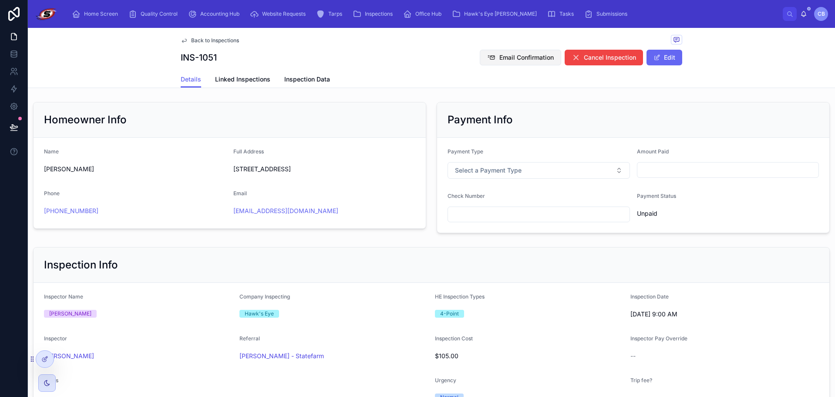
click at [502, 60] on span "Email Confirmation" at bounding box center [526, 57] width 54 height 9
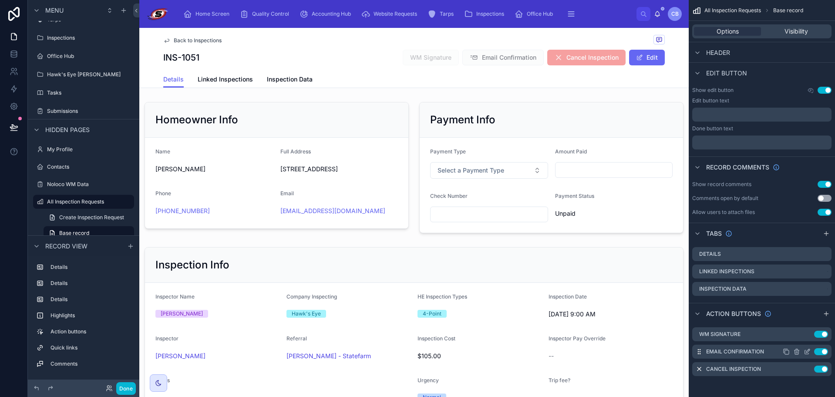
click at [810, 350] on icon "scrollable content" at bounding box center [807, 350] width 3 height 3
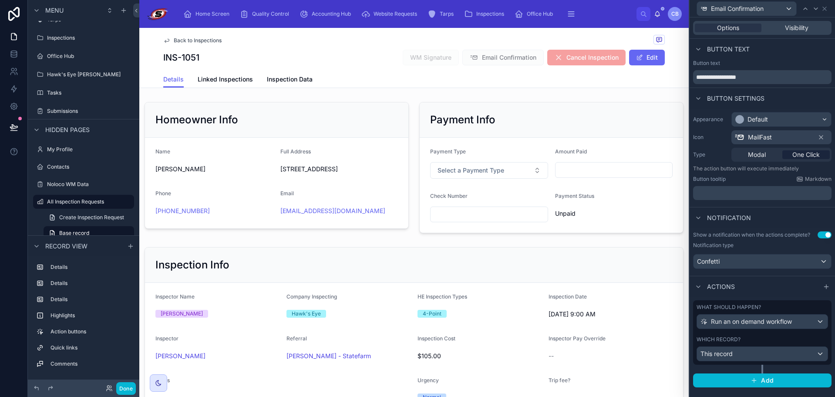
click at [783, 34] on div "Options Visibility" at bounding box center [762, 28] width 138 height 14
click at [785, 29] on span "Visibility" at bounding box center [797, 28] width 24 height 9
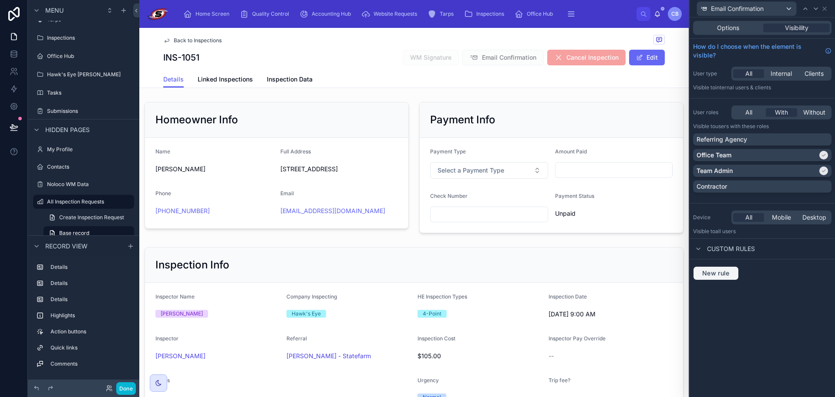
drag, startPoint x: 715, startPoint y: 271, endPoint x: 715, endPoint y: 264, distance: 6.5
click at [715, 271] on span "New rule" at bounding box center [716, 273] width 34 height 8
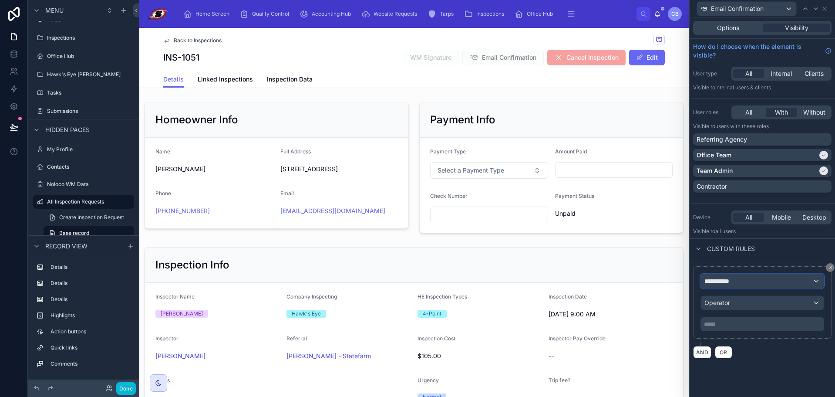
click at [718, 283] on span "**********" at bounding box center [720, 280] width 32 height 9
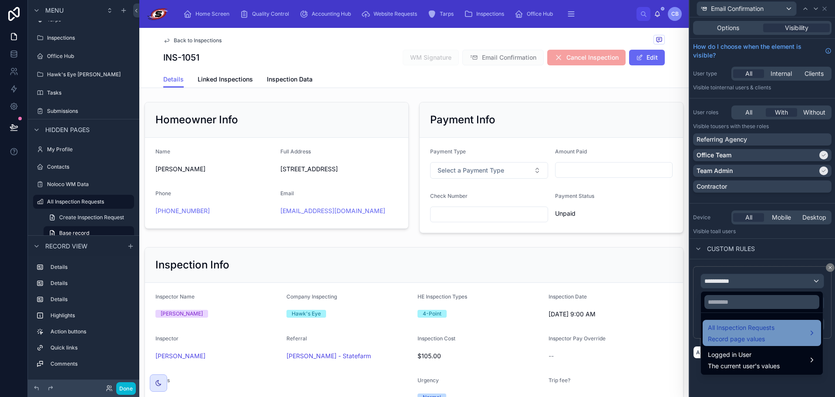
click at [776, 337] on div "All Inspection Requests Record page values" at bounding box center [762, 332] width 108 height 21
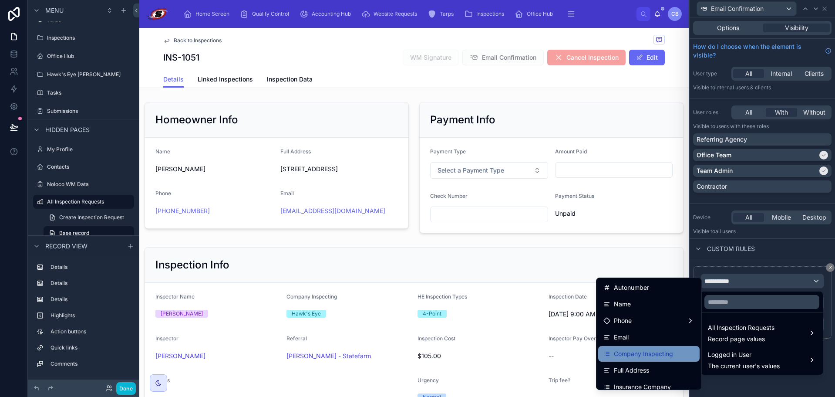
scroll to position [131, 0]
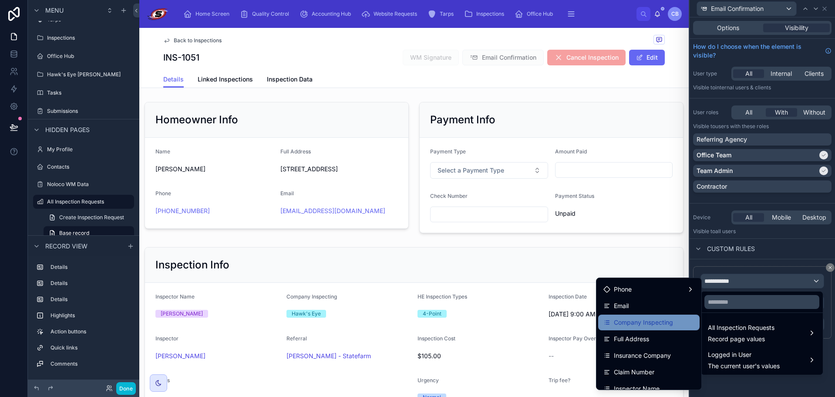
click at [653, 325] on span "Company Inspecting" at bounding box center [643, 322] width 59 height 10
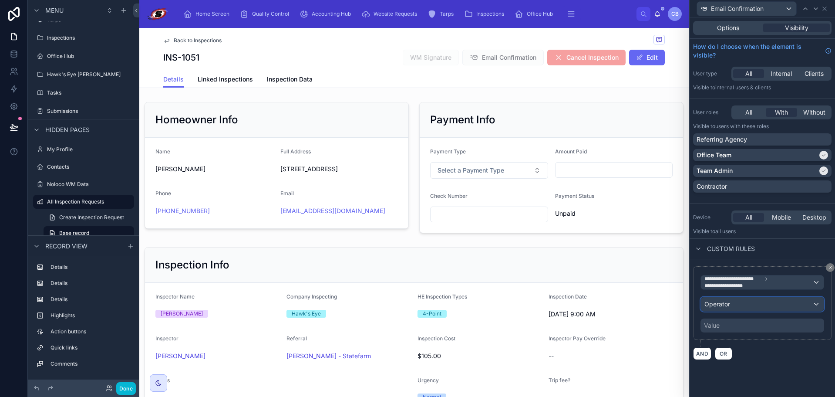
click at [738, 306] on div "Operator" at bounding box center [762, 304] width 123 height 14
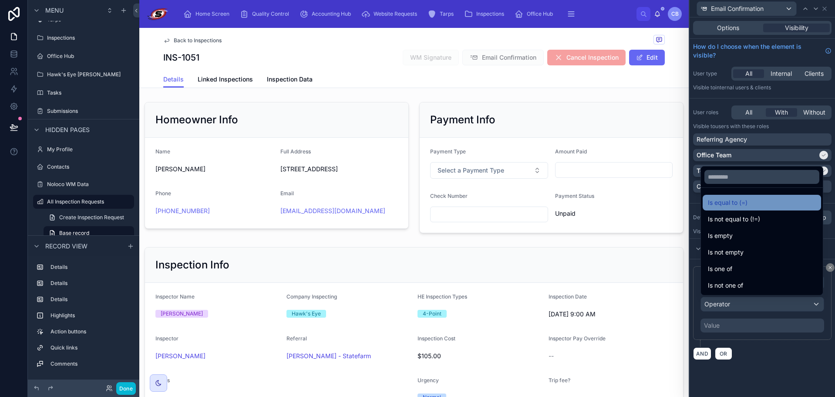
click at [747, 203] on span "Is equal to (=)" at bounding box center [728, 202] width 40 height 10
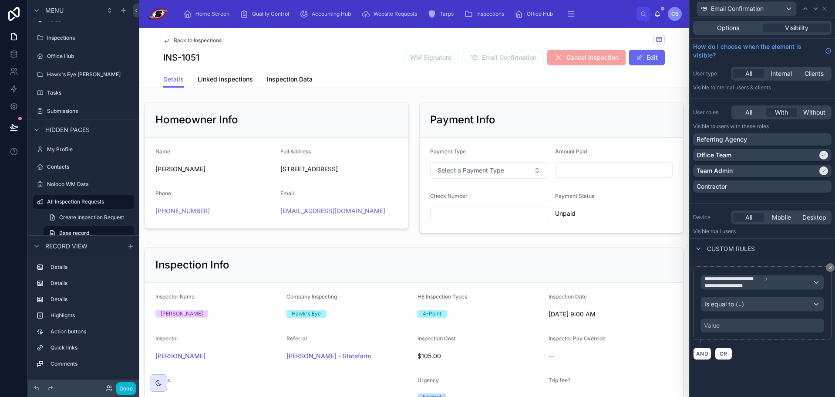
click at [744, 324] on div "Value" at bounding box center [762, 325] width 124 height 14
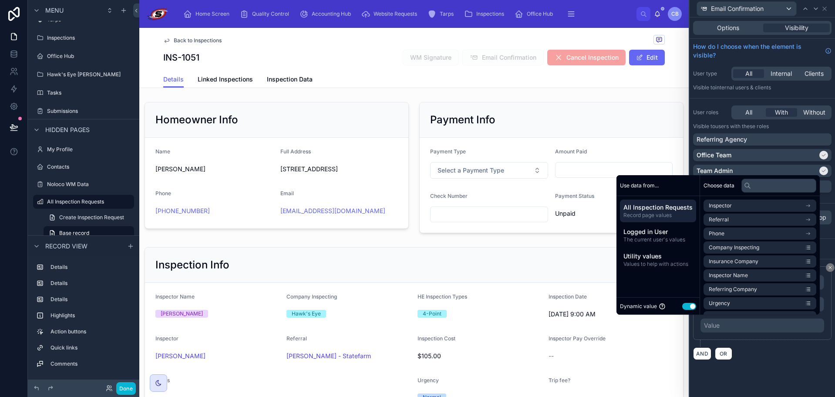
click at [677, 306] on div "Dynamic value Use setting" at bounding box center [658, 306] width 76 height 10
click at [682, 306] on button "Use setting" at bounding box center [689, 306] width 14 height 7
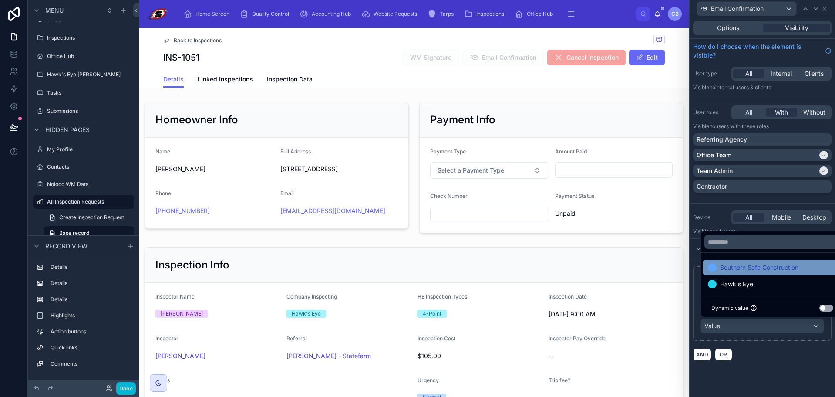
click at [731, 269] on span "Southern Safe Construction" at bounding box center [759, 267] width 78 height 10
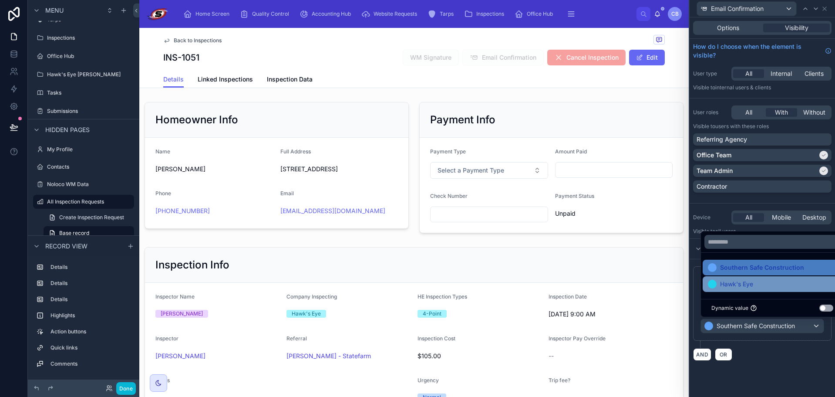
click at [731, 283] on span "Hawk's Eye" at bounding box center [736, 284] width 33 height 10
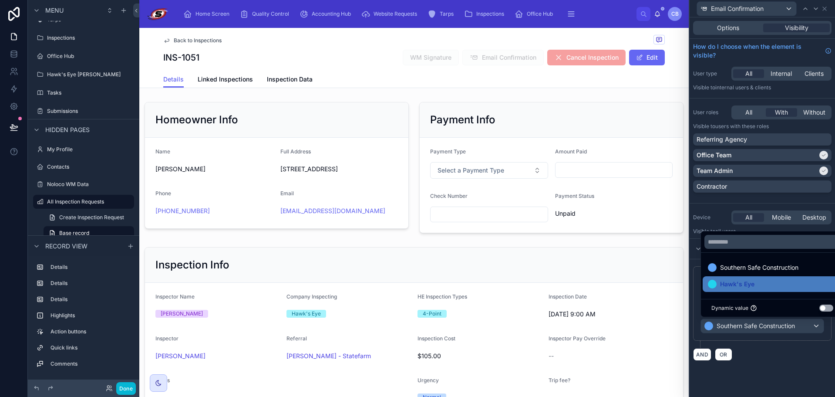
click at [757, 372] on div "**********" at bounding box center [762, 206] width 145 height 379
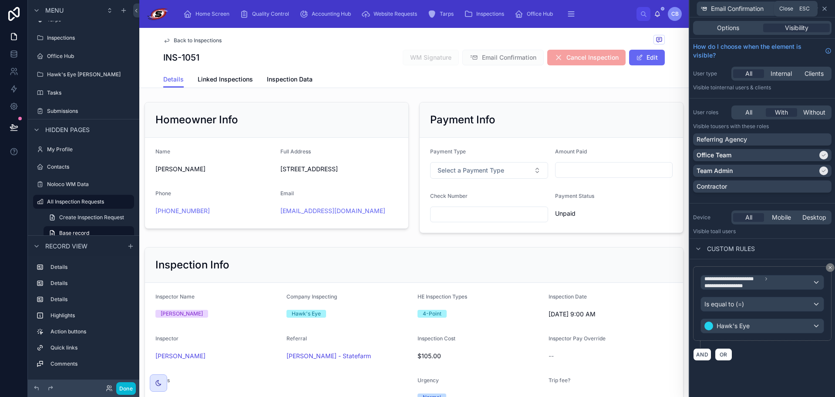
click at [824, 10] on icon at bounding box center [824, 8] width 3 height 3
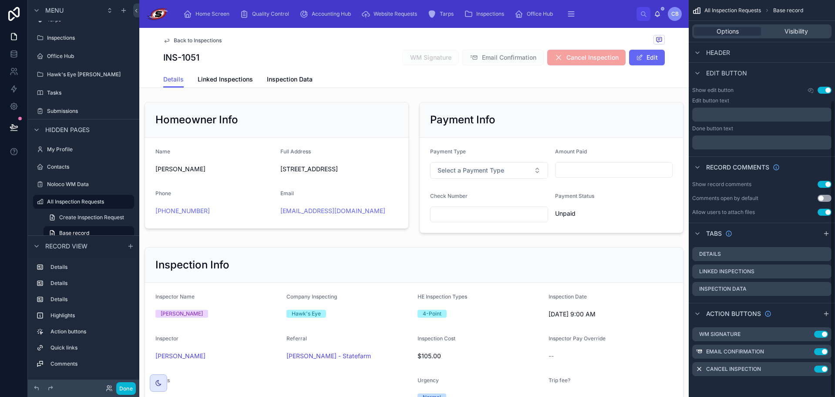
click at [543, 84] on div "Details Linked Inspections Inspection Data" at bounding box center [414, 79] width 502 height 17
click at [15, 121] on button at bounding box center [13, 127] width 19 height 24
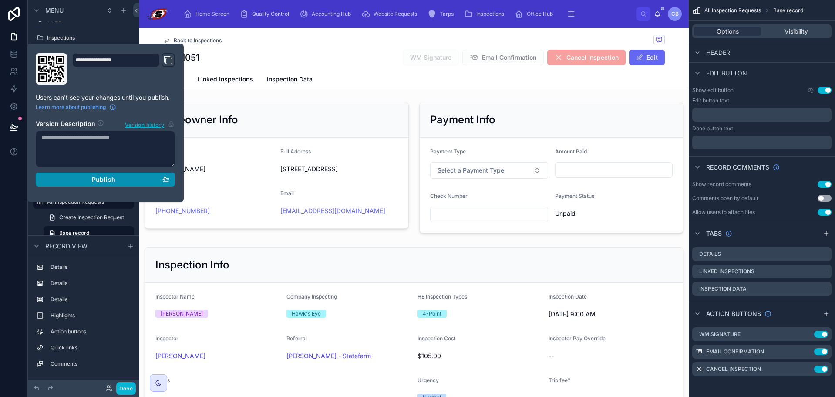
click at [133, 185] on button "Publish" at bounding box center [105, 179] width 139 height 14
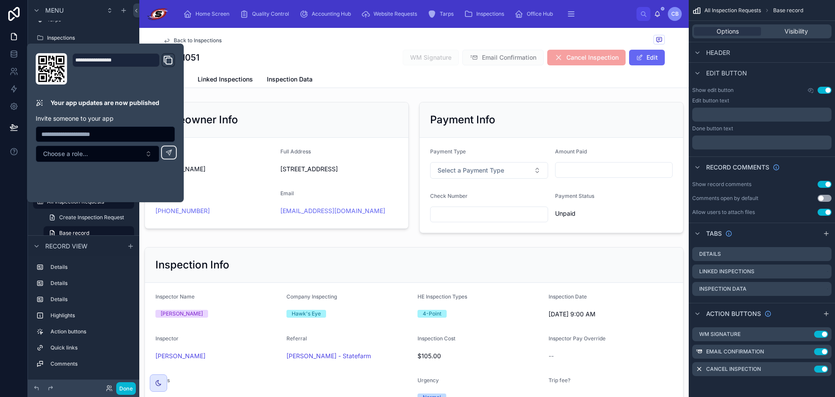
click at [328, 49] on div "Back to Inspections INS-1051 WM Signature Email Confirmation Cancel Inspection …" at bounding box center [414, 49] width 502 height 43
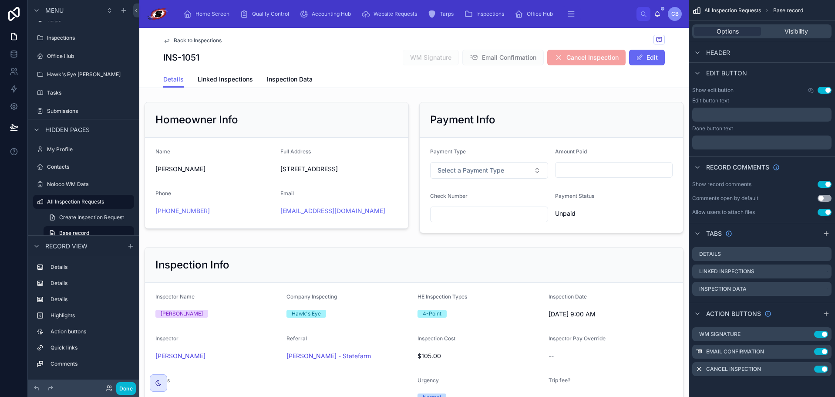
click at [169, 41] on link "Back to Inspections" at bounding box center [192, 40] width 58 height 7
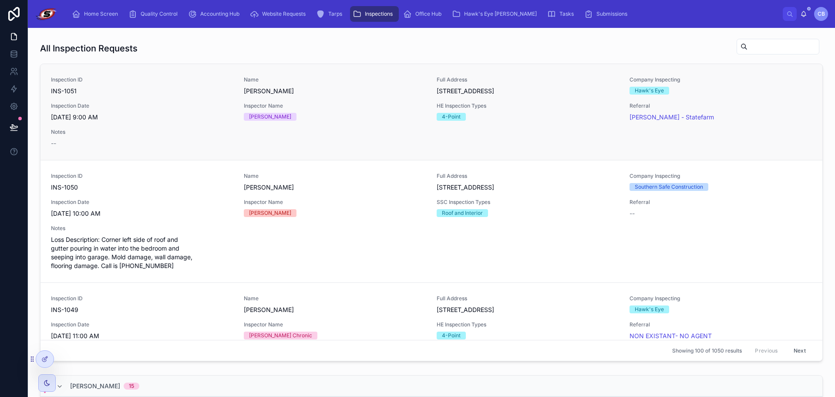
click at [152, 90] on span "INS-1051" at bounding box center [142, 91] width 182 height 9
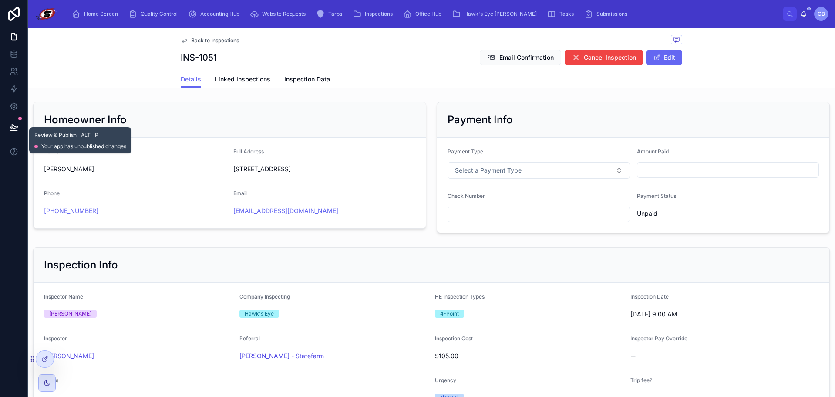
click at [13, 123] on icon at bounding box center [14, 127] width 9 height 9
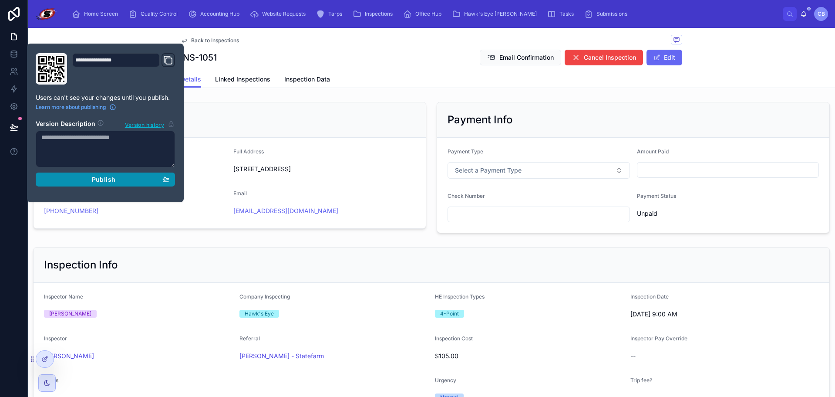
click at [118, 182] on div "Publish" at bounding box center [105, 179] width 128 height 8
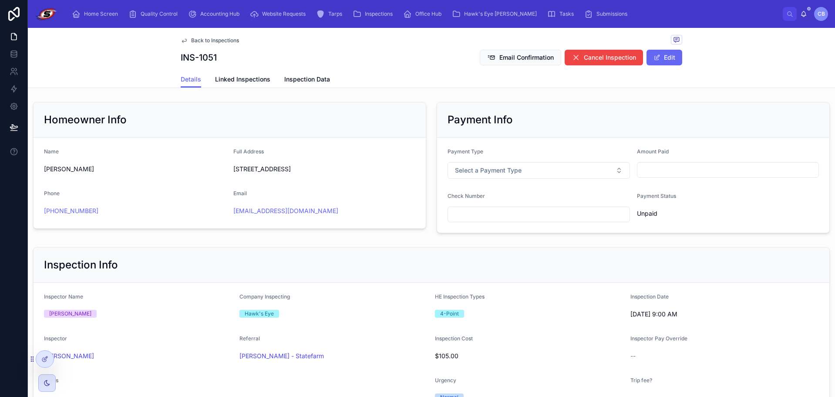
click at [353, 58] on div "INS-1051 Email Confirmation Cancel Inspection Edit" at bounding box center [432, 57] width 502 height 17
click at [49, 380] on icon at bounding box center [47, 382] width 7 height 7
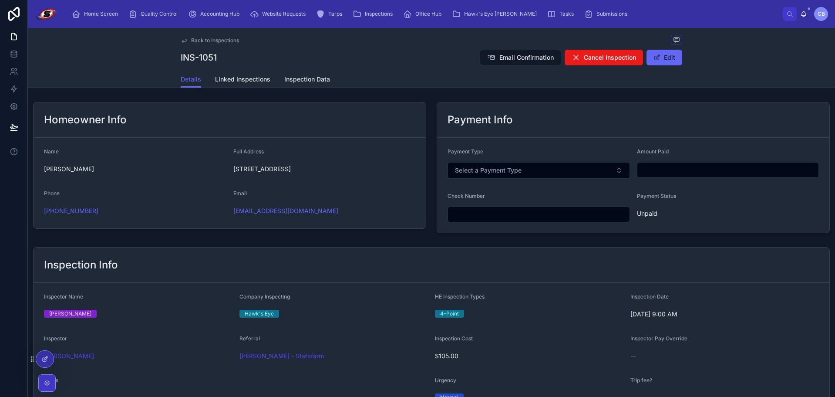
click at [423, 68] on div "Back to Inspections INS-1051 Email Confirmation Cancel Inspection Edit" at bounding box center [432, 49] width 502 height 43
click at [86, 10] on span "Home Screen" at bounding box center [101, 13] width 34 height 7
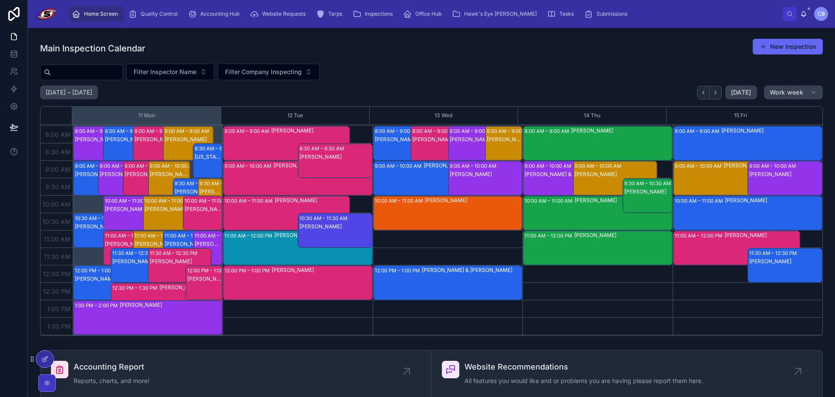
scroll to position [26, 0]
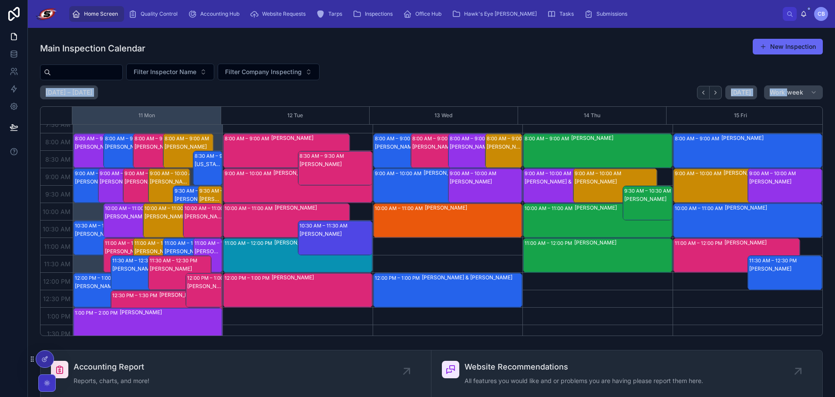
click at [784, 84] on div "Main Inspection Calendar New Inspection Filter Inspector Name Filter Company In…" at bounding box center [431, 186] width 783 height 297
click at [781, 98] on button "Work week" at bounding box center [793, 92] width 59 height 14
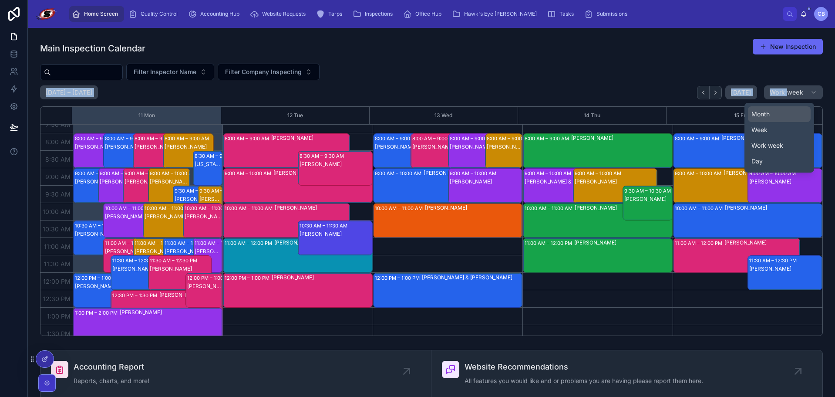
click at [774, 119] on button "Month" at bounding box center [779, 114] width 63 height 16
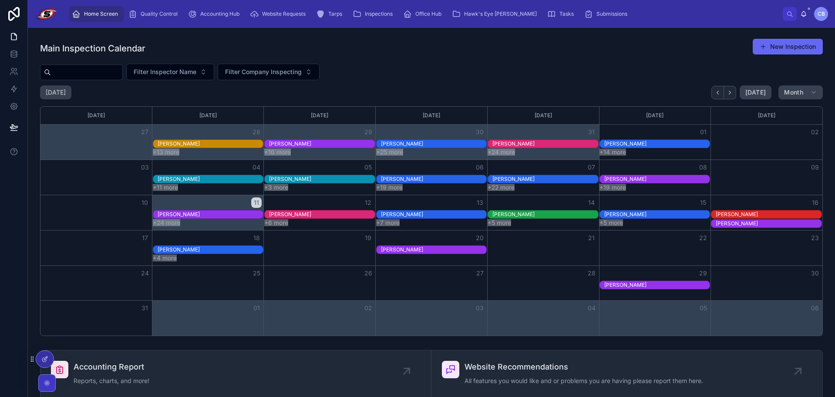
click at [566, 87] on div "[DATE] [DATE] Month" at bounding box center [431, 92] width 783 height 14
click at [501, 60] on div "Main Inspection Calendar New Inspection Filter Inspector Name Filter Company In…" at bounding box center [431, 186] width 783 height 297
click at [12, 58] on icon at bounding box center [14, 54] width 9 height 9
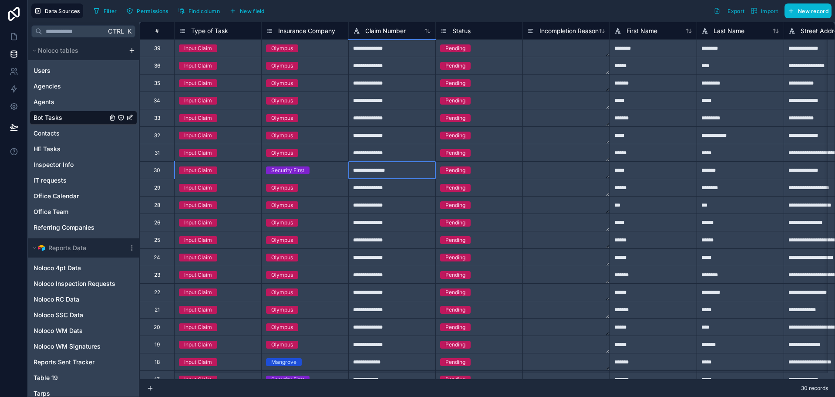
click at [367, 172] on div "**********" at bounding box center [391, 169] width 87 height 17
click at [10, 39] on icon at bounding box center [14, 36] width 9 height 9
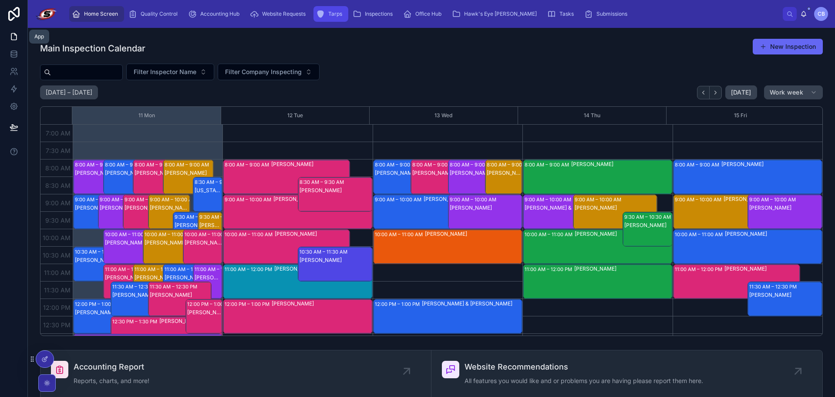
scroll to position [244, 0]
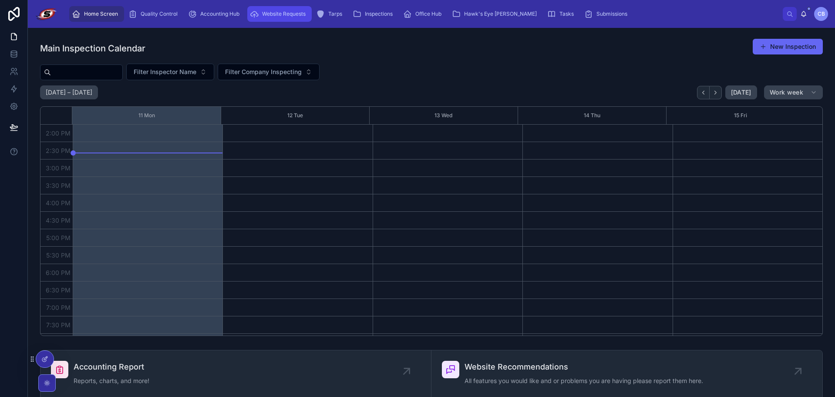
click at [269, 17] on span "Website Requests" at bounding box center [284, 13] width 44 height 7
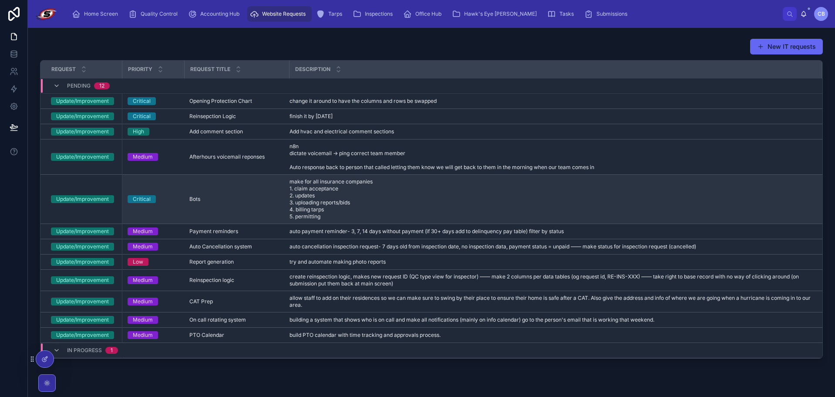
scroll to position [32, 0]
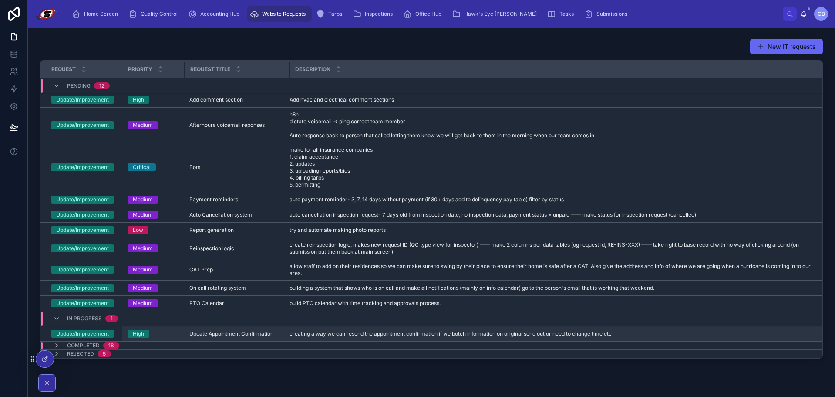
click at [258, 332] on span "Update Appointment Confirmation" at bounding box center [231, 333] width 84 height 7
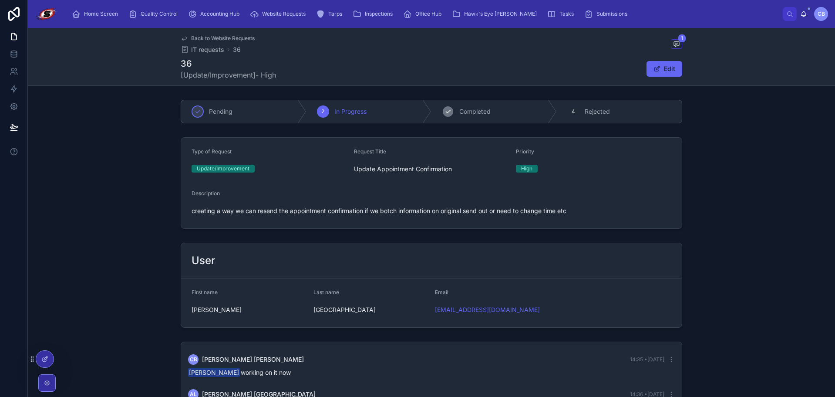
click at [479, 105] on div "3 Completed" at bounding box center [493, 111] width 125 height 23
click at [213, 36] on span "Back to Website Requests" at bounding box center [223, 38] width 64 height 7
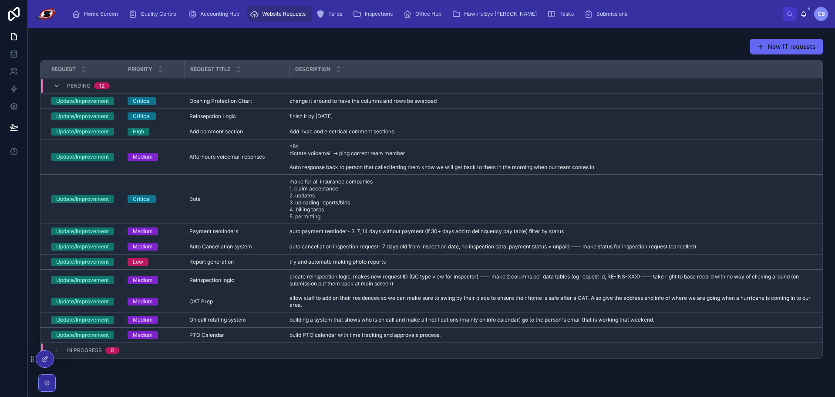
click at [255, 49] on div "New IT requests" at bounding box center [431, 46] width 783 height 17
click at [97, 16] on span "Home Screen" at bounding box center [101, 13] width 34 height 7
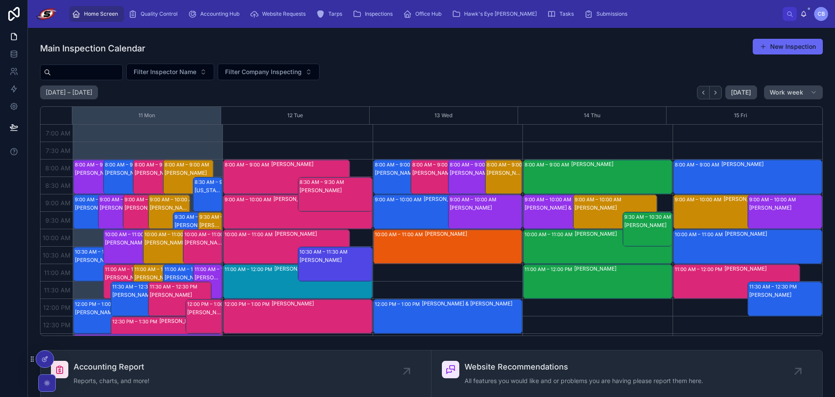
scroll to position [244, 0]
